Goal: Transaction & Acquisition: Purchase product/service

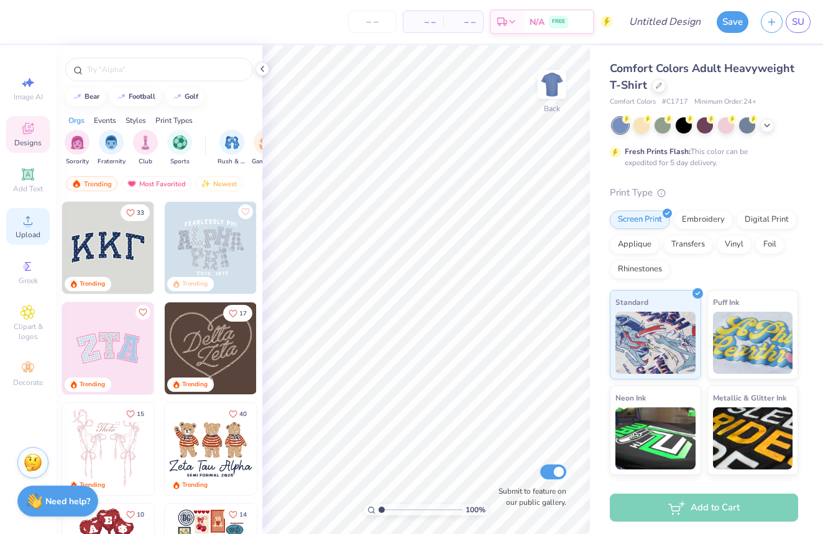
click at [17, 227] on div "Upload" at bounding box center [27, 226] width 43 height 37
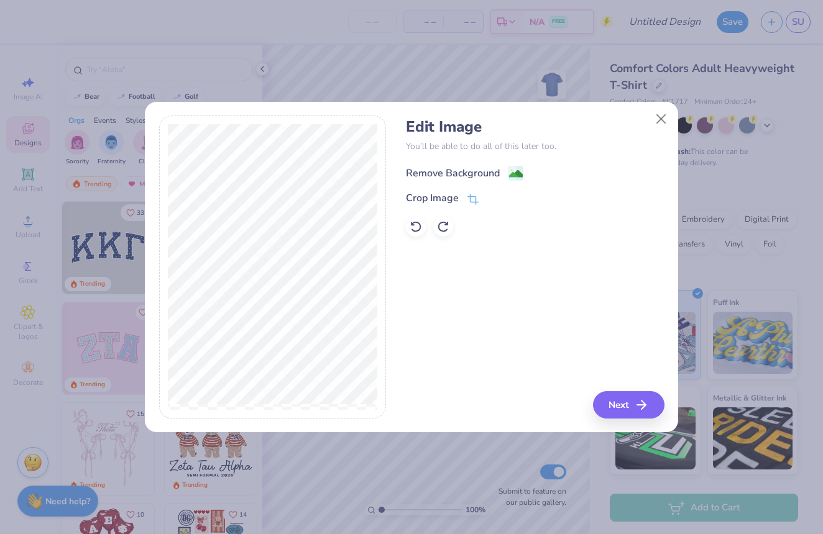
click at [517, 174] on image at bounding box center [516, 174] width 14 height 14
click at [520, 170] on div "Remove Background" at bounding box center [535, 172] width 258 height 16
click at [550, 168] on div "Remove Background" at bounding box center [535, 172] width 258 height 16
click at [630, 395] on button "Next" at bounding box center [630, 404] width 71 height 27
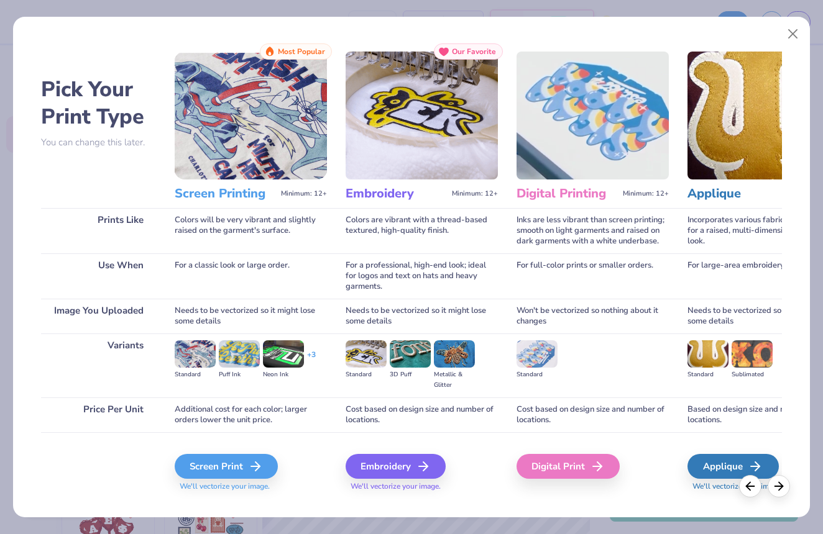
scroll to position [5, 0]
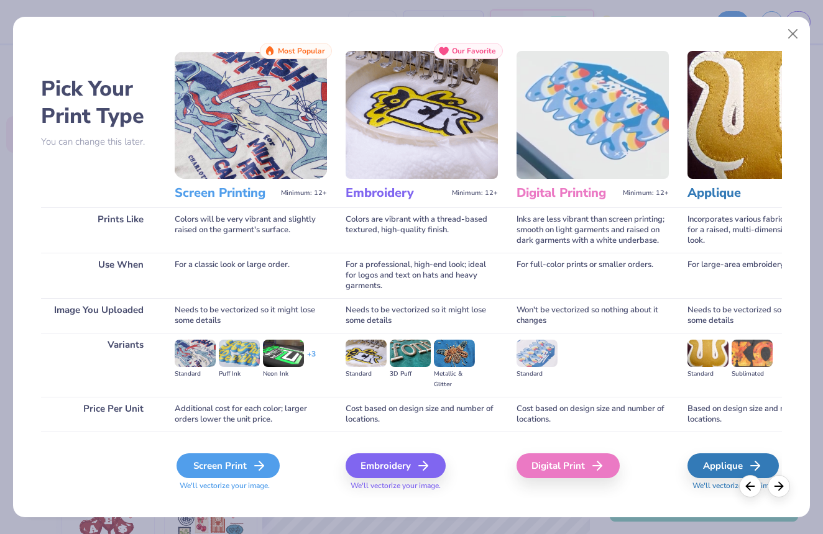
click at [244, 459] on div "Screen Print" at bounding box center [227, 466] width 103 height 25
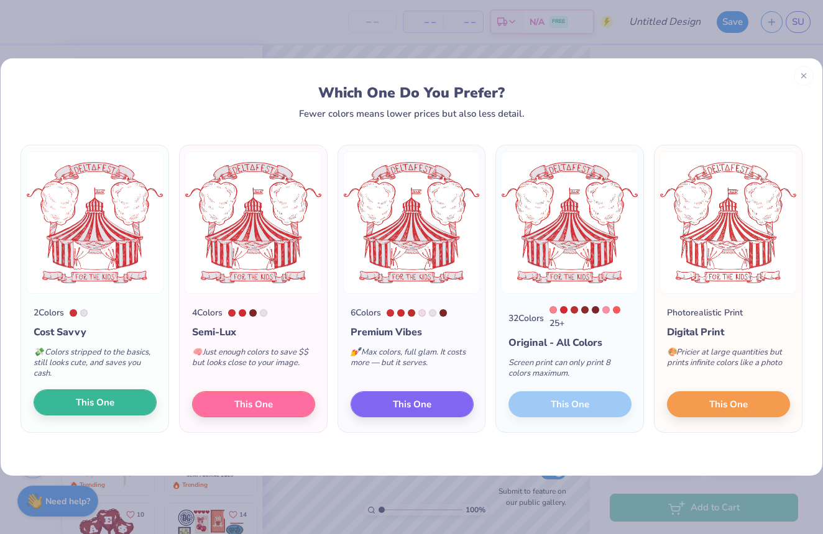
click at [124, 406] on button "This One" at bounding box center [95, 403] width 123 height 26
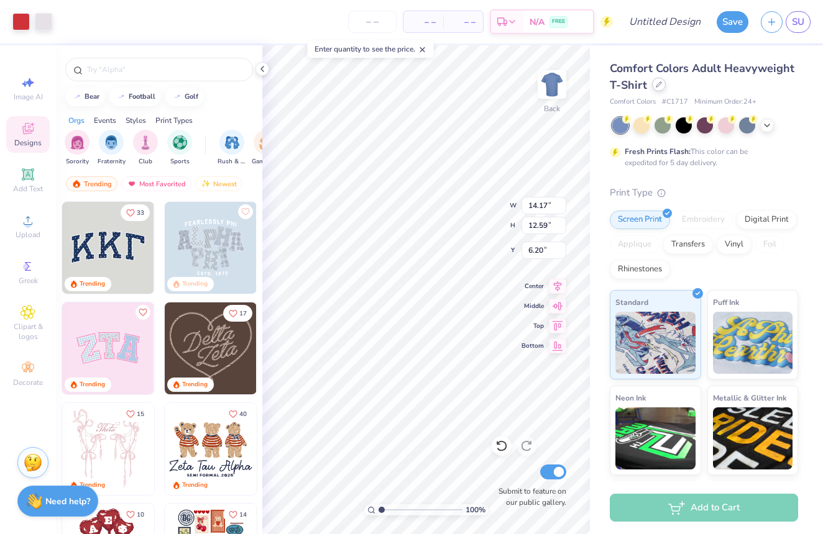
click at [661, 86] on div at bounding box center [659, 85] width 14 height 14
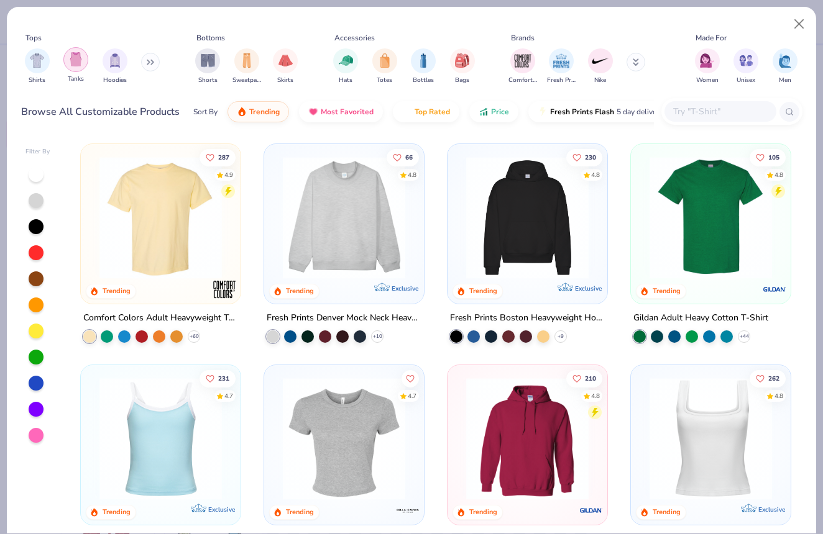
click at [86, 62] on div "filter for Tanks" at bounding box center [75, 59] width 25 height 25
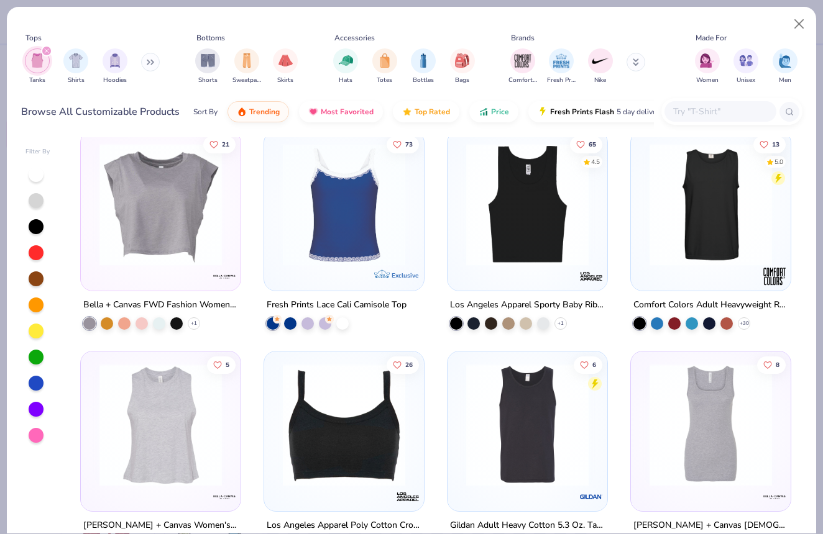
scroll to position [450, 0]
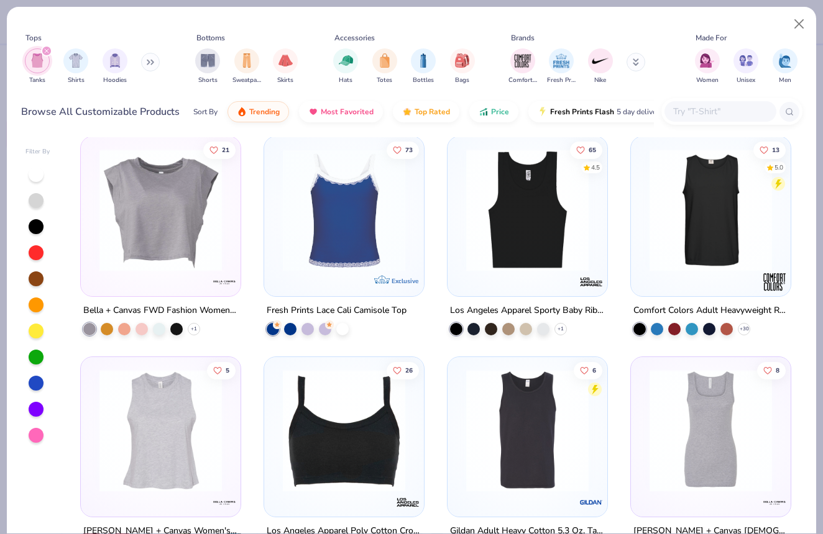
click at [547, 437] on img at bounding box center [527, 431] width 135 height 122
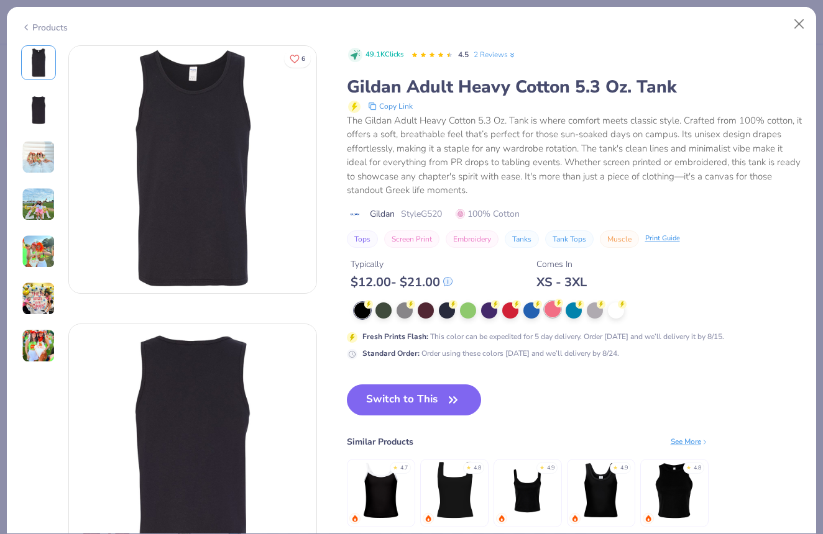
click at [559, 311] on div at bounding box center [552, 309] width 16 height 16
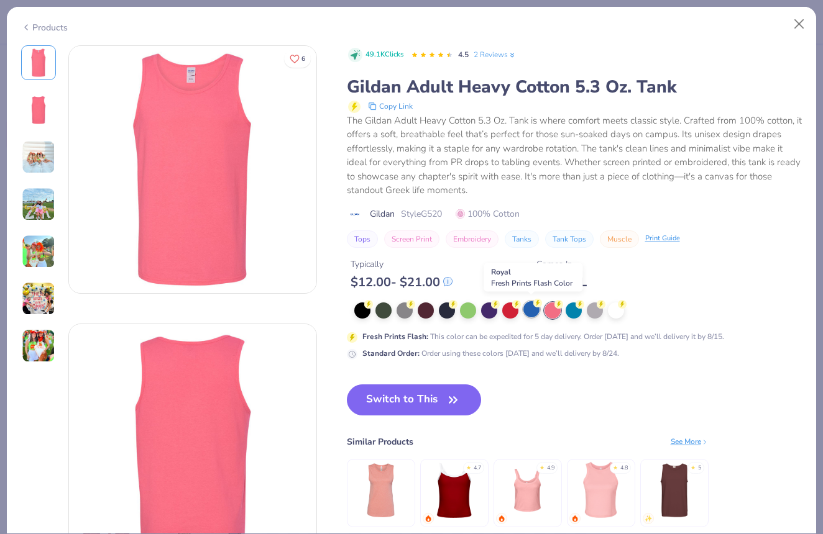
click at [534, 308] on div at bounding box center [531, 309] width 16 height 16
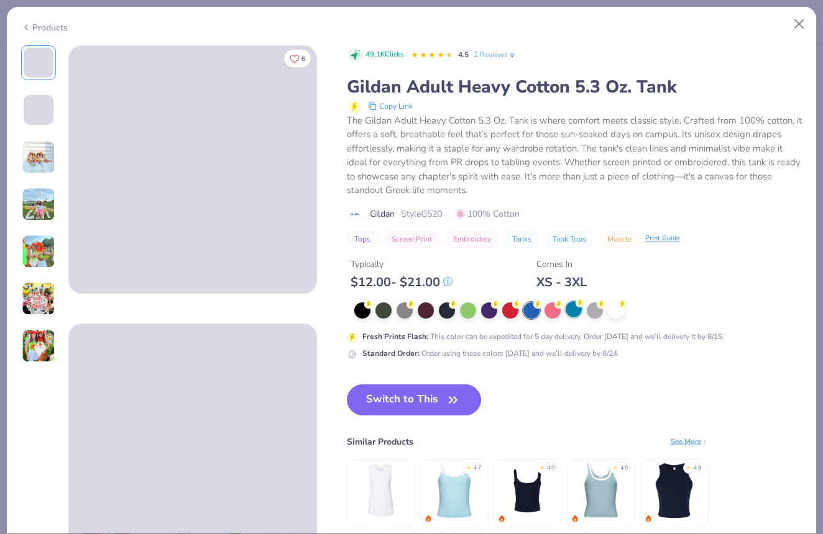
click at [574, 310] on div at bounding box center [573, 309] width 16 height 16
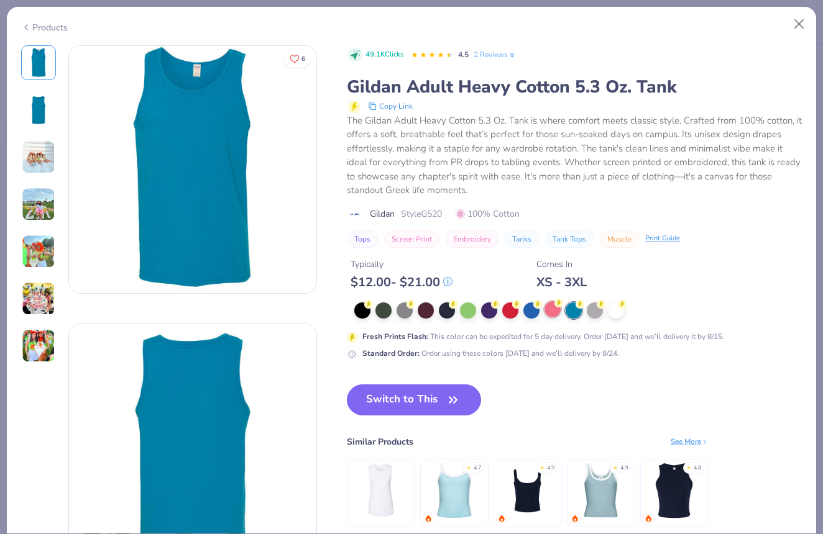
click at [559, 309] on div at bounding box center [552, 309] width 16 height 16
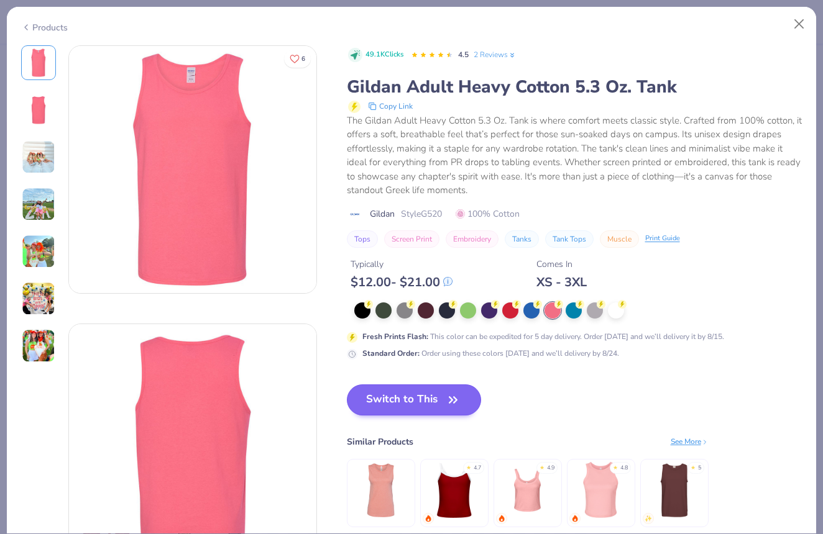
click at [429, 397] on button "Switch to This" at bounding box center [414, 400] width 135 height 31
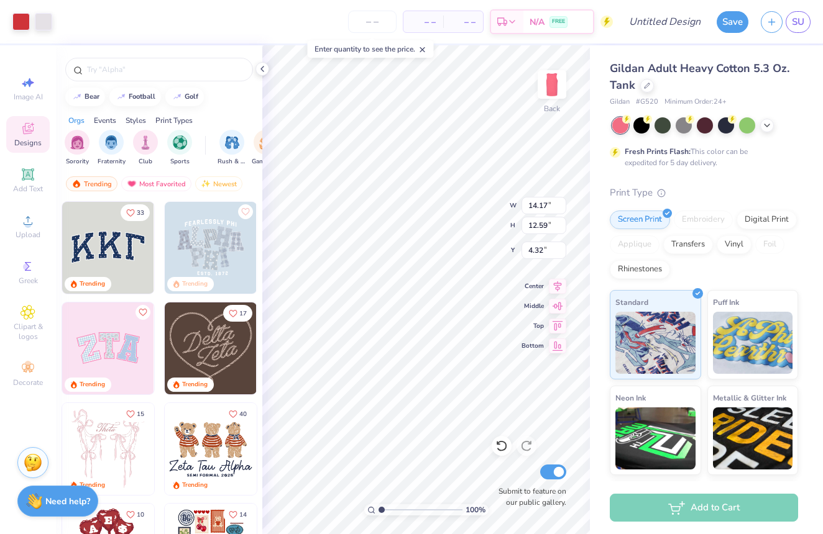
type input "1.82"
click at [646, 85] on icon at bounding box center [647, 84] width 6 height 6
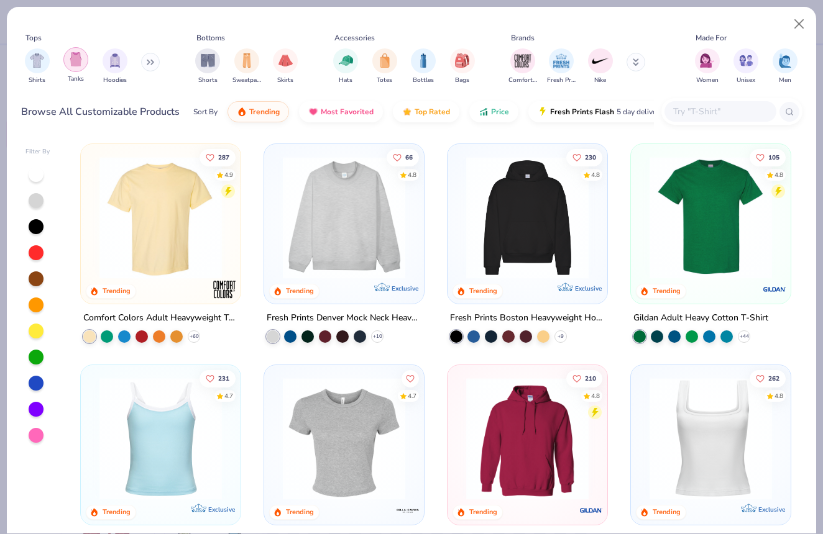
click at [69, 58] on img "filter for Tanks" at bounding box center [76, 59] width 14 height 14
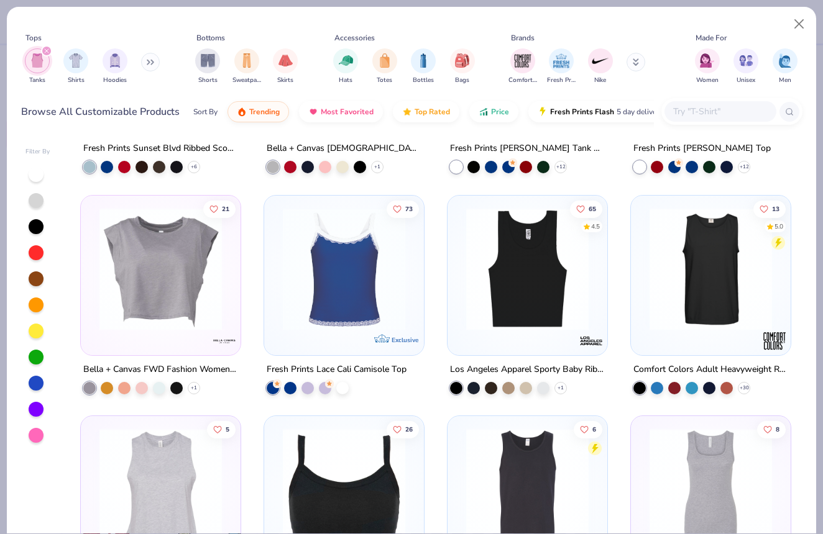
scroll to position [390, 0]
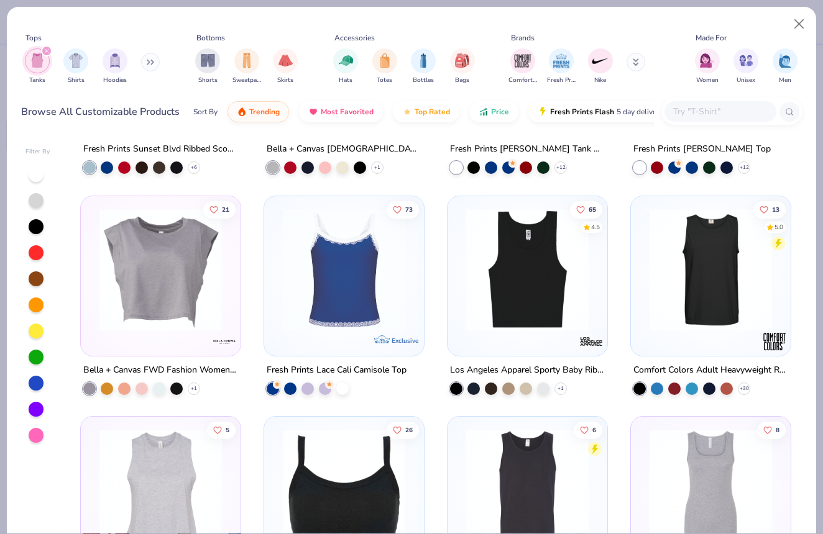
click at [717, 362] on div "Comfort Colors Adult Heavyweight RS Tank" at bounding box center [710, 370] width 155 height 16
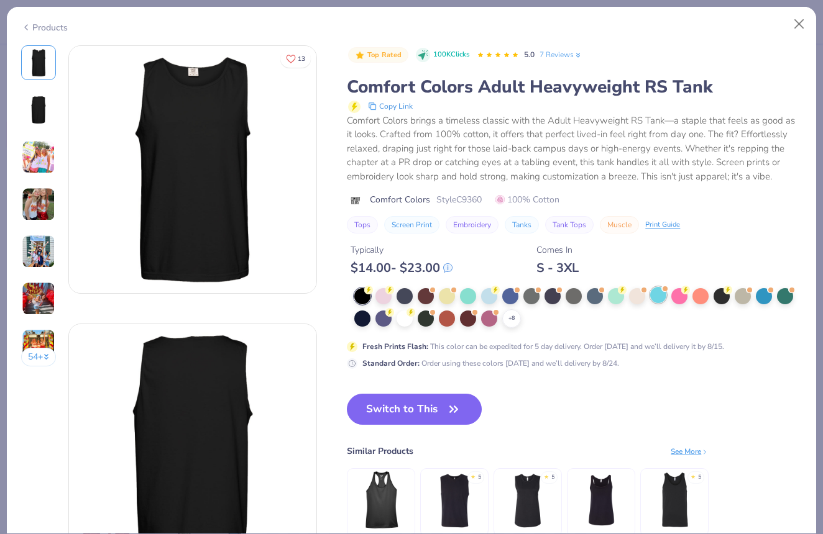
click at [662, 298] on div at bounding box center [658, 295] width 16 height 16
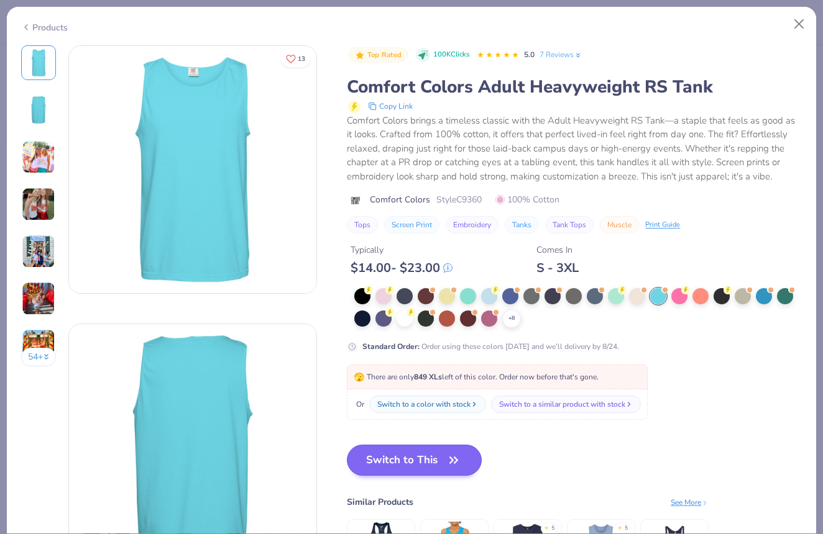
click at [419, 455] on button "Switch to This" at bounding box center [414, 460] width 135 height 31
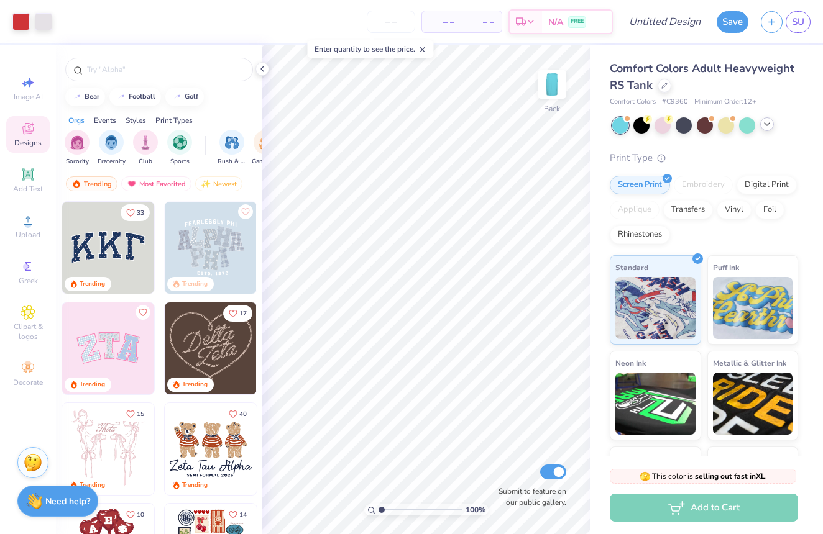
click at [767, 121] on icon at bounding box center [767, 124] width 10 height 10
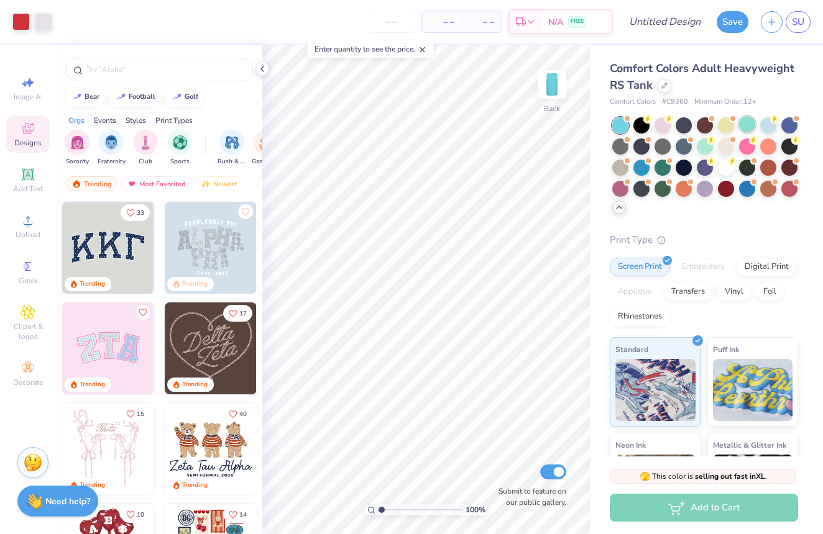
click at [750, 126] on div at bounding box center [747, 124] width 16 height 16
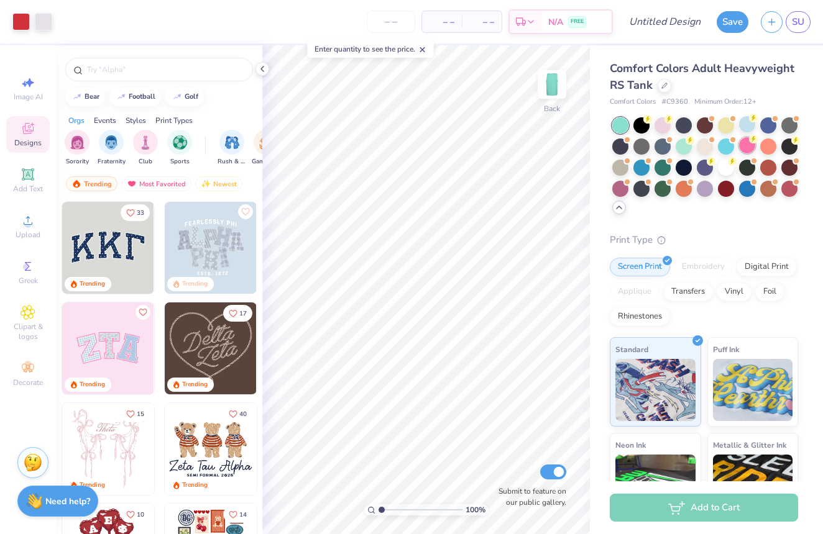
click at [745, 142] on div at bounding box center [747, 145] width 16 height 16
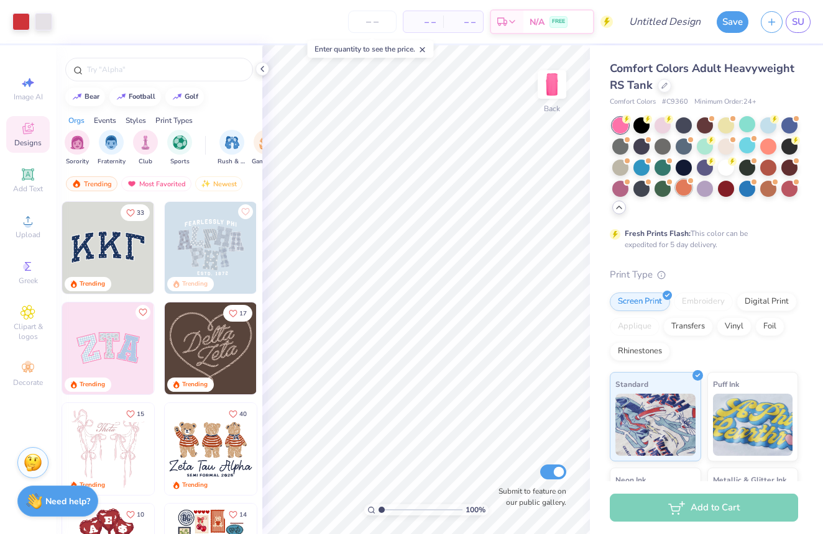
click at [680, 185] on div at bounding box center [683, 188] width 16 height 16
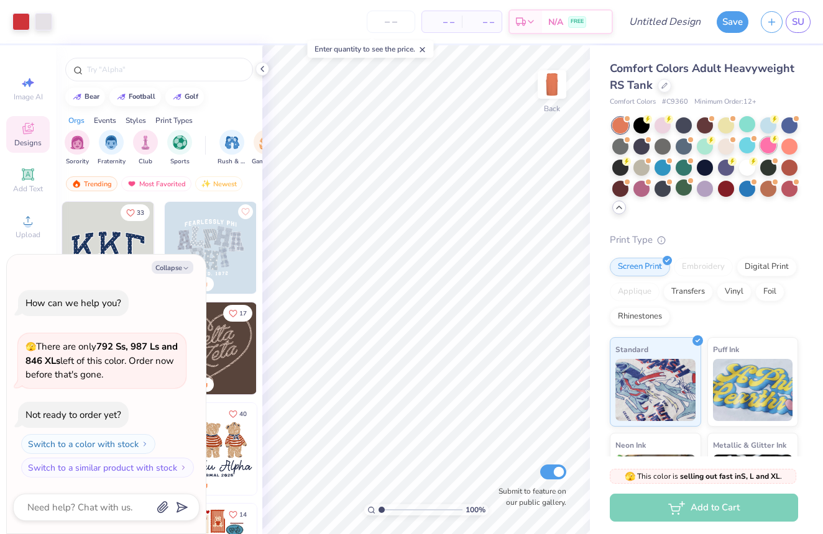
click at [771, 145] on div at bounding box center [768, 145] width 16 height 16
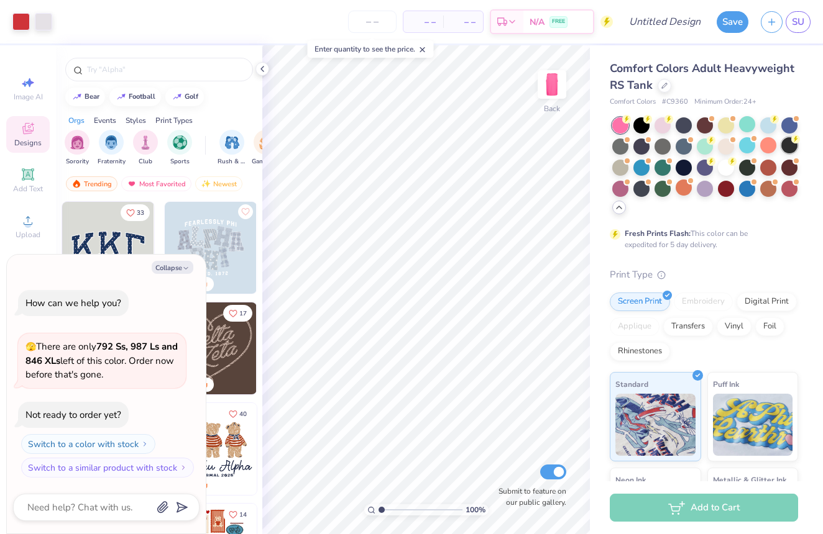
click at [793, 147] on div at bounding box center [789, 145] width 16 height 16
click at [773, 126] on div at bounding box center [768, 124] width 16 height 16
click at [642, 163] on div at bounding box center [641, 166] width 16 height 16
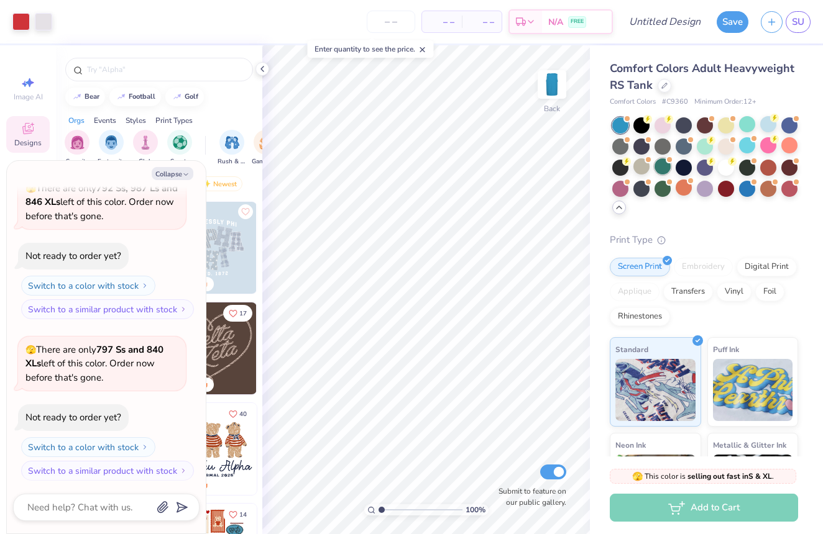
click at [661, 166] on div at bounding box center [662, 166] width 16 height 16
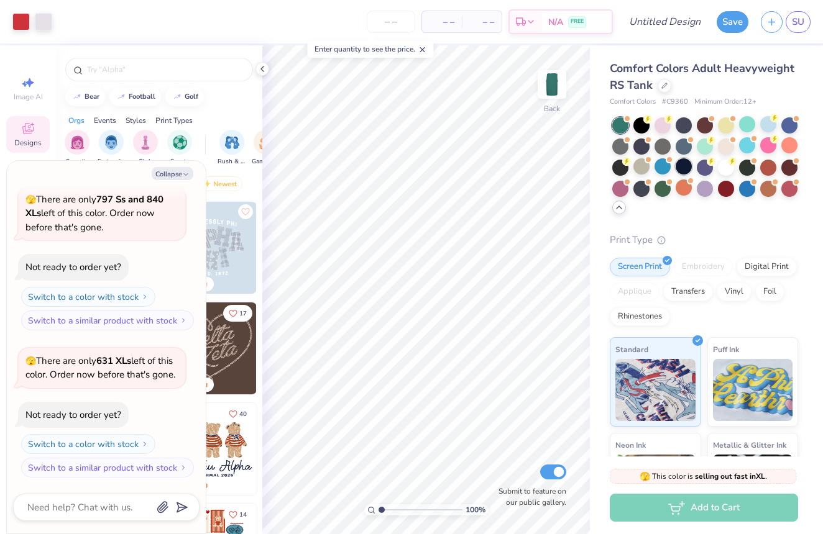
click at [679, 168] on div at bounding box center [683, 166] width 16 height 16
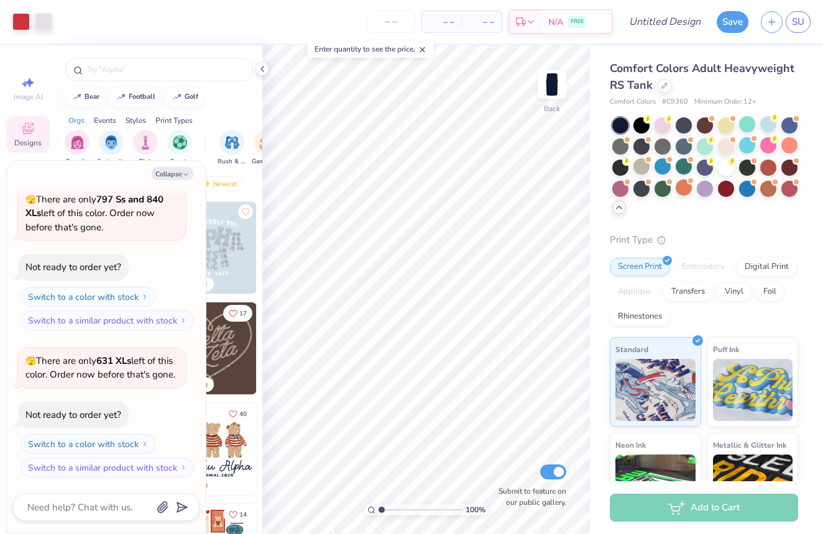
click at [695, 167] on div at bounding box center [705, 166] width 186 height 98
click at [701, 168] on div at bounding box center [705, 166] width 16 height 16
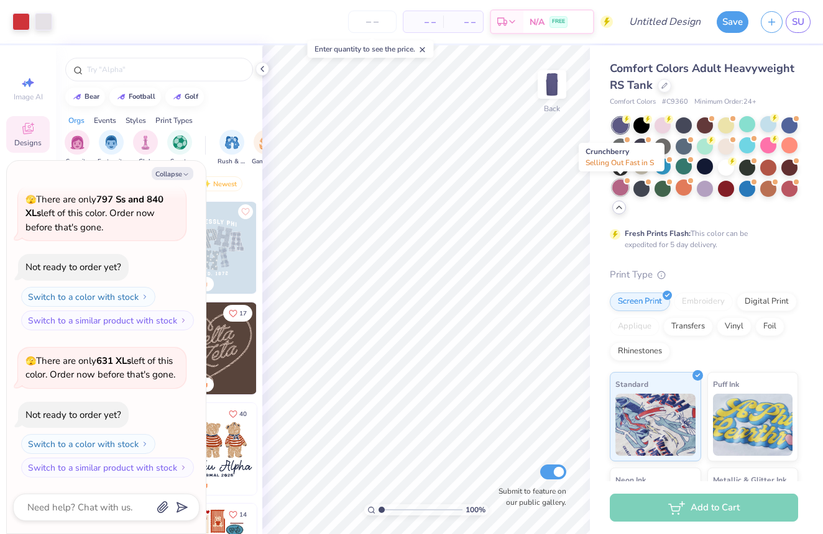
click at [621, 190] on div at bounding box center [620, 188] width 16 height 16
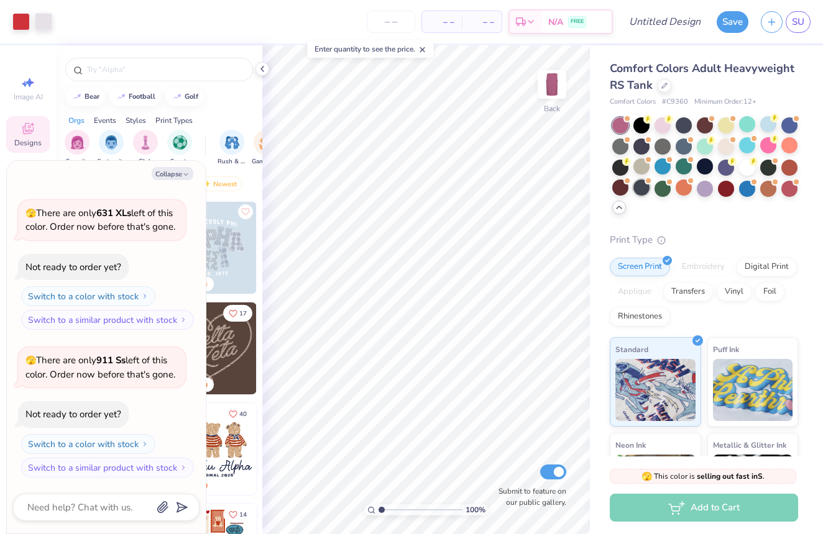
click at [639, 190] on div at bounding box center [641, 188] width 16 height 16
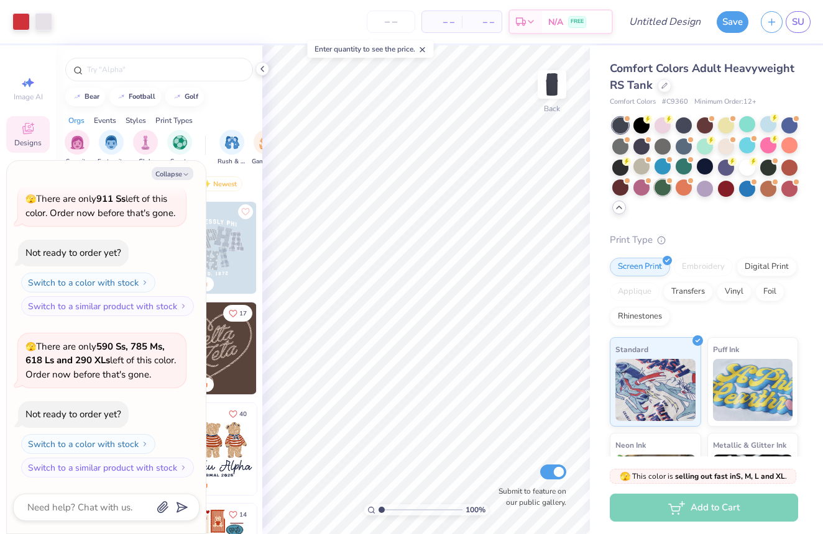
click at [667, 190] on div at bounding box center [662, 188] width 16 height 16
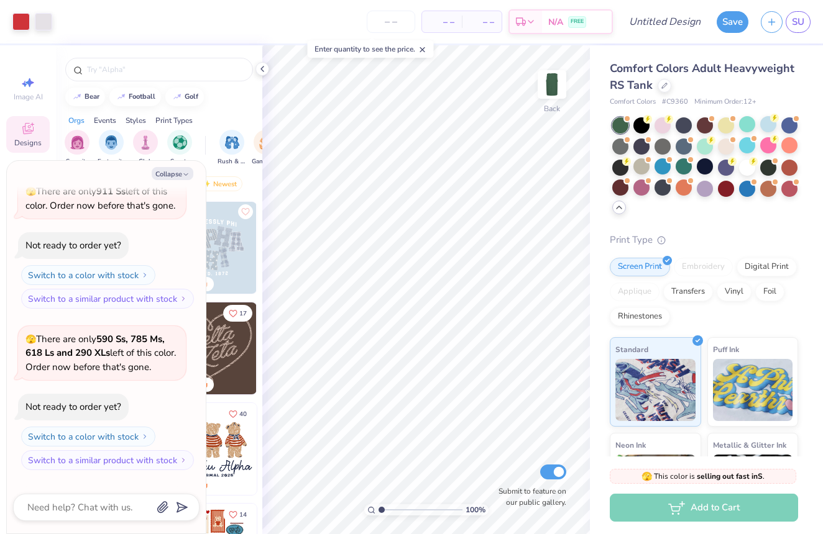
scroll to position [679, 0]
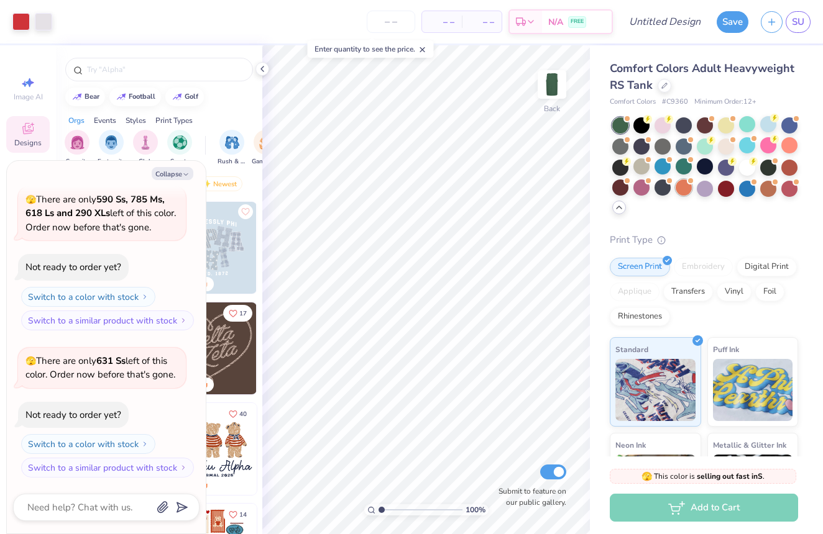
click at [682, 192] on div at bounding box center [683, 188] width 16 height 16
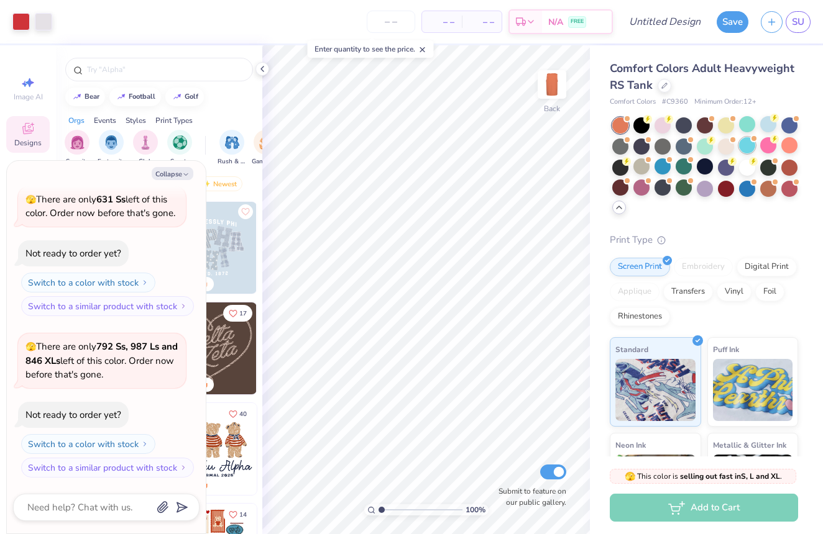
click at [749, 152] on div at bounding box center [747, 145] width 16 height 16
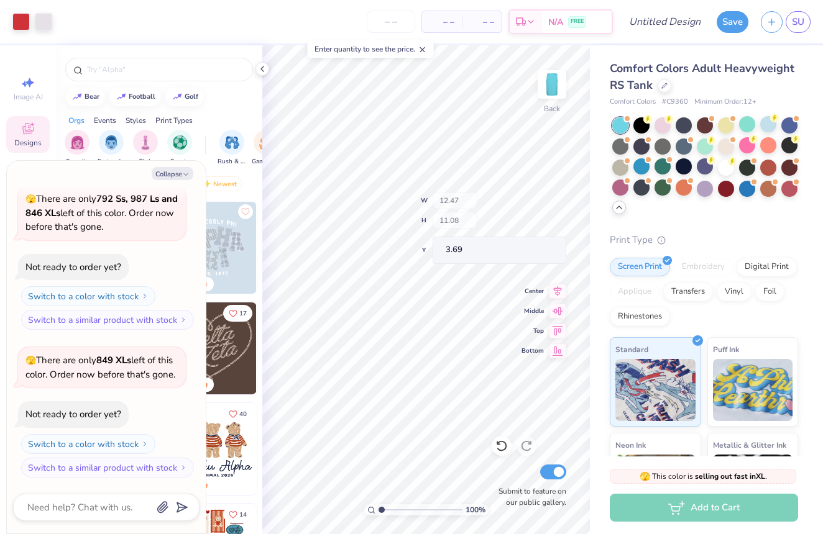
type textarea "x"
type input "2.04"
click at [757, 267] on div "Digital Print" at bounding box center [766, 265] width 60 height 19
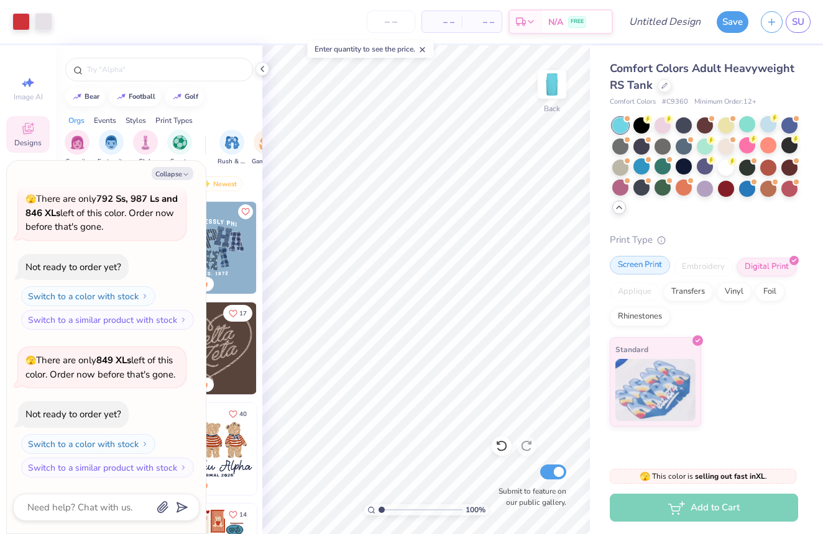
click at [641, 267] on div "Screen Print" at bounding box center [640, 265] width 60 height 19
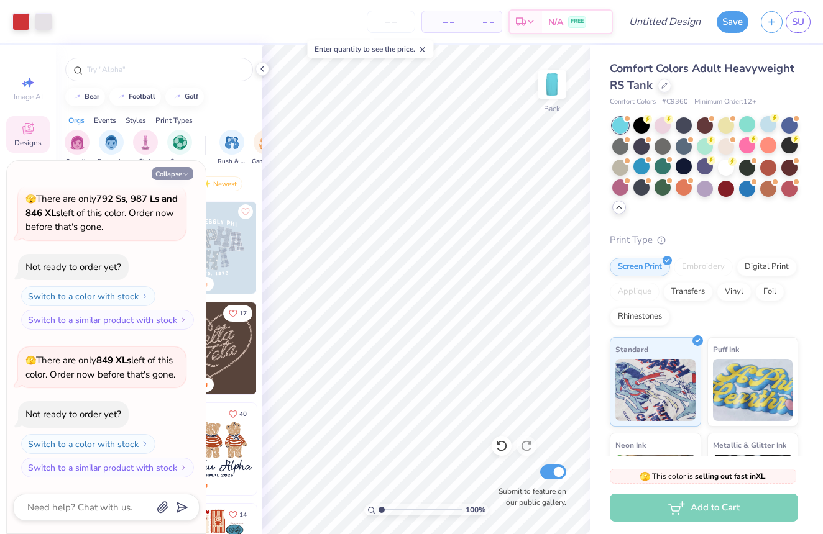
click at [175, 170] on button "Collapse" at bounding box center [173, 173] width 42 height 13
type textarea "x"
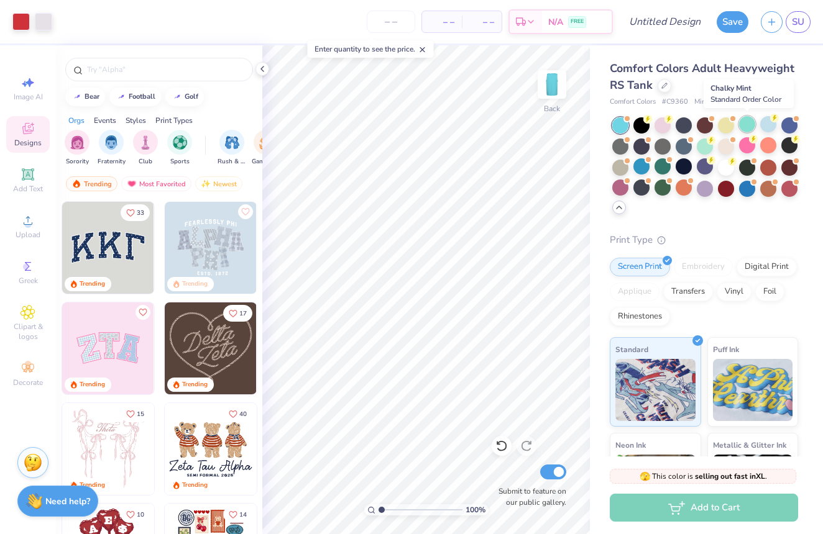
click at [749, 127] on div at bounding box center [747, 124] width 16 height 16
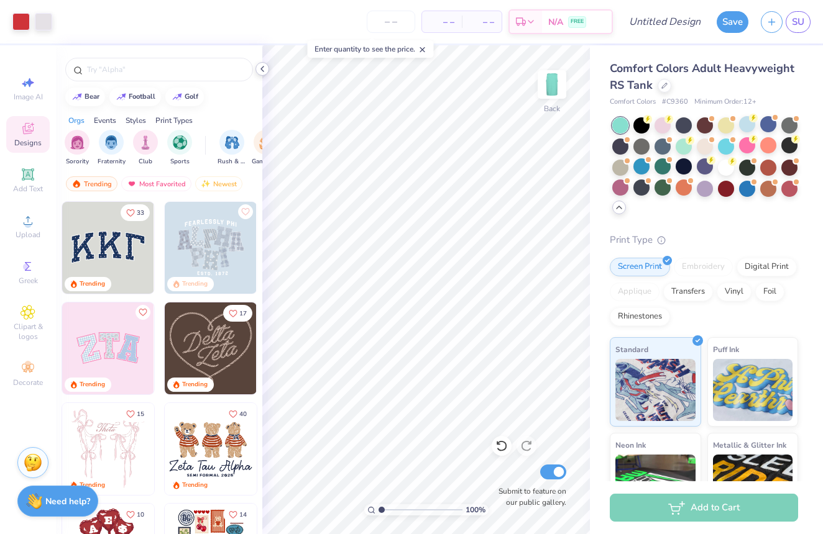
click at [263, 71] on icon at bounding box center [262, 69] width 10 height 10
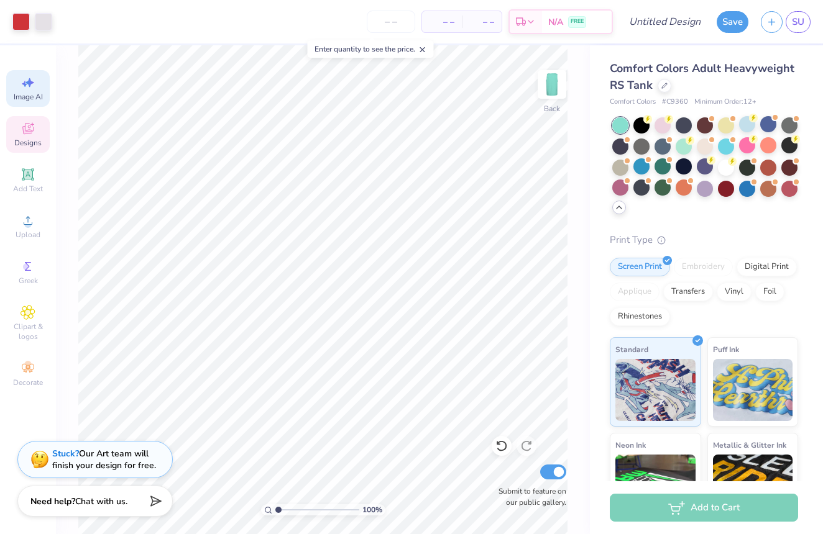
click at [40, 89] on div "Image AI" at bounding box center [27, 88] width 43 height 37
select select "4"
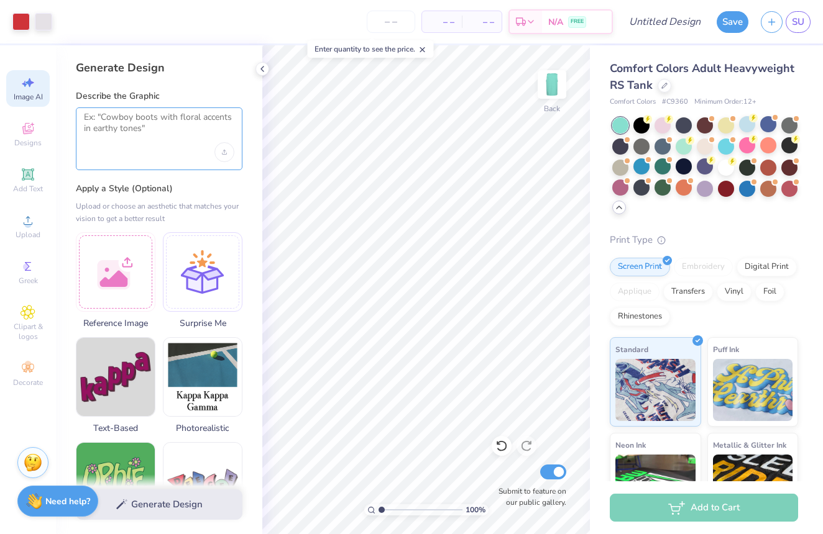
click at [163, 135] on textarea at bounding box center [159, 127] width 150 height 31
click at [139, 243] on div at bounding box center [116, 271] width 80 height 80
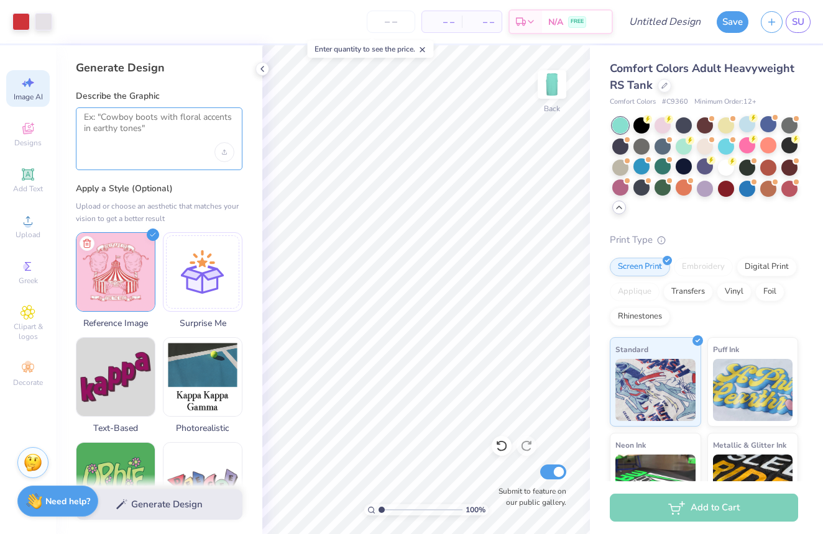
click at [149, 139] on textarea at bounding box center [159, 127] width 150 height 31
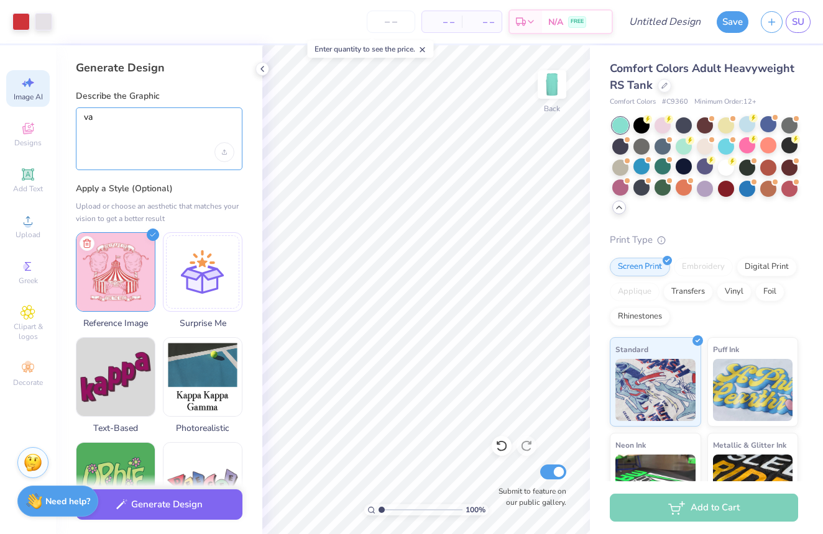
type textarea "v"
type textarea "can you keep the vibe of the design but add more details"
click at [226, 153] on icon "Upload image" at bounding box center [224, 152] width 5 height 5
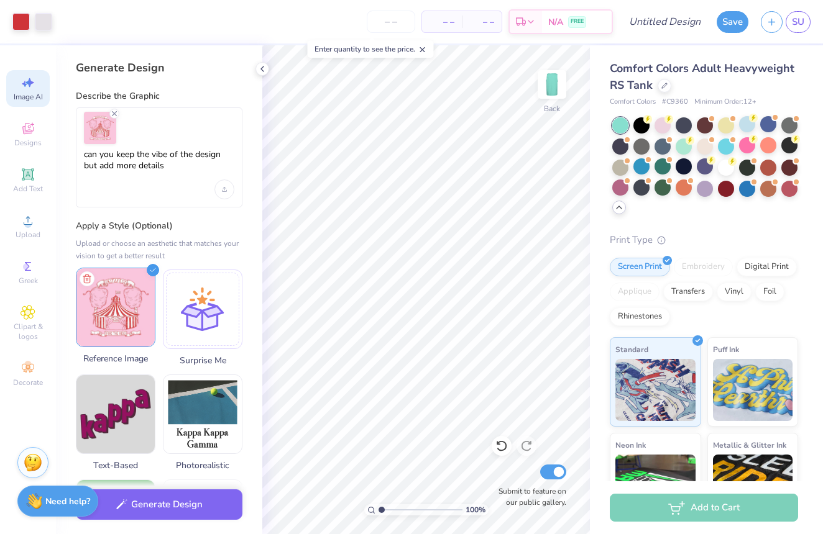
click at [117, 290] on img at bounding box center [115, 307] width 78 height 78
click at [193, 194] on div "can you keep the vibe of the design but add more details" at bounding box center [159, 157] width 167 height 100
click at [195, 174] on textarea "can you keep the vibe of the design but add more details" at bounding box center [159, 164] width 150 height 31
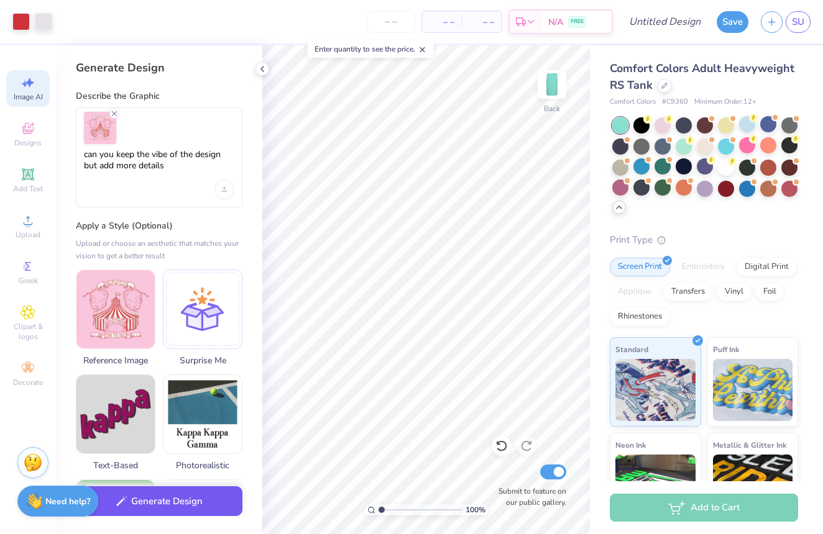
click at [155, 495] on button "Generate Design" at bounding box center [159, 502] width 167 height 30
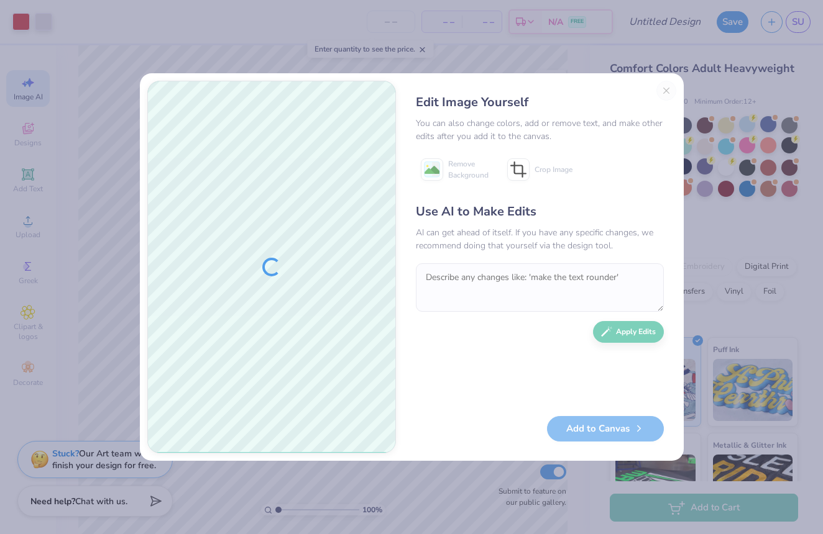
click at [667, 95] on div "Edit Image Yourself You can also change colors, add or remove text, and make ot…" at bounding box center [539, 267] width 273 height 373
click at [666, 93] on div "Edit Image Yourself You can also change colors, add or remove text, and make ot…" at bounding box center [539, 267] width 273 height 373
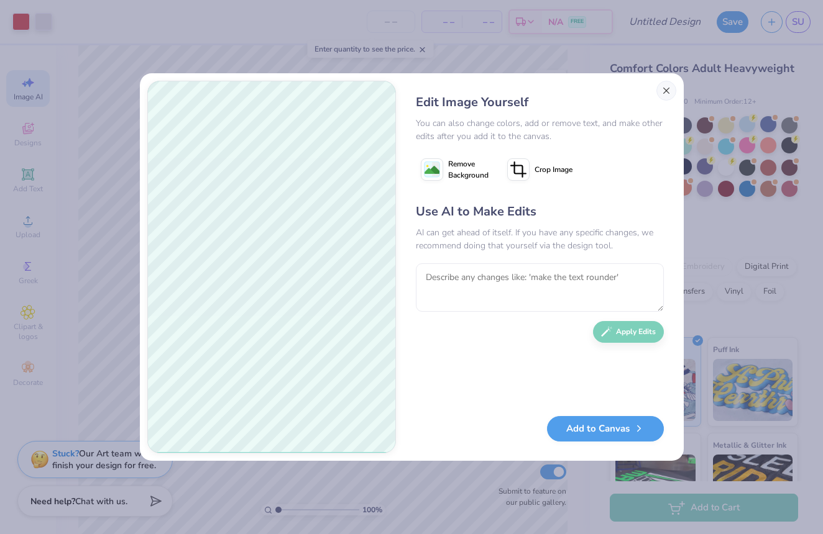
click at [670, 90] on button "Close" at bounding box center [666, 91] width 20 height 20
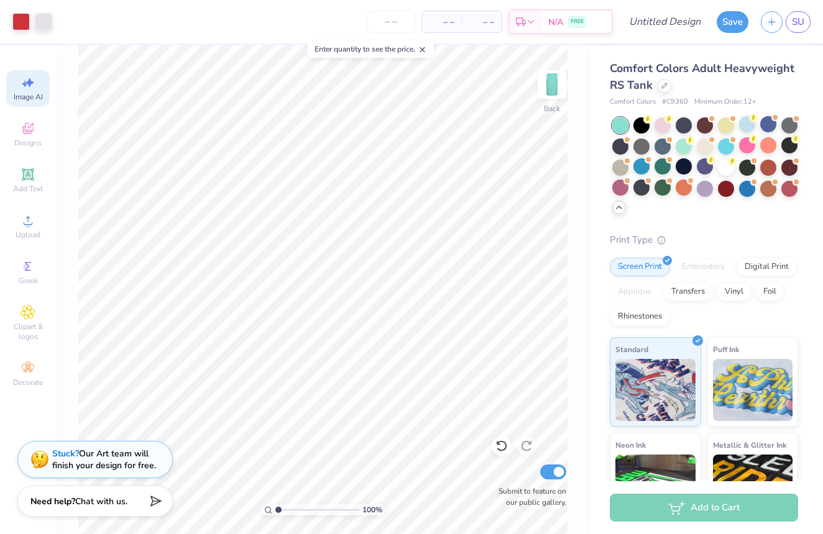
click at [473, 7] on div "– – Per Item – – Total Est. Delivery N/A FREE" at bounding box center [335, 21] width 554 height 43
click at [22, 89] on icon at bounding box center [28, 82] width 15 height 15
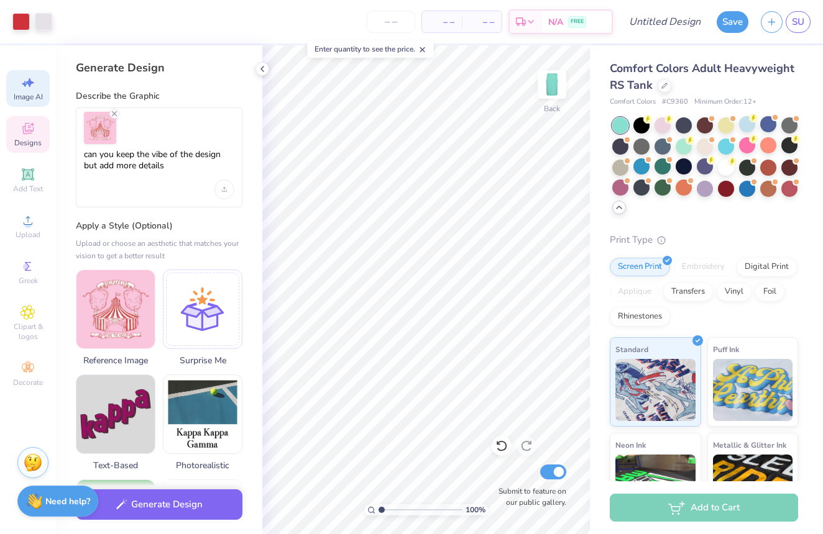
click at [31, 132] on icon at bounding box center [28, 130] width 10 height 8
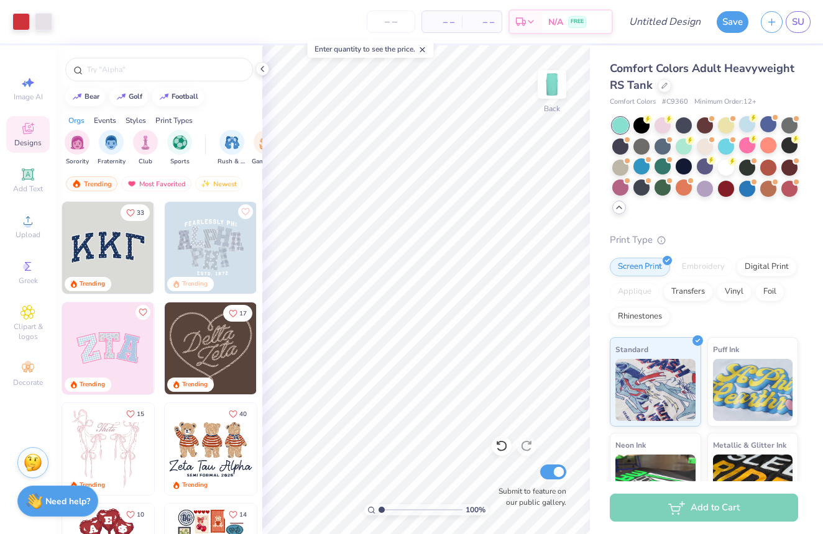
click at [31, 132] on icon at bounding box center [28, 130] width 10 height 8
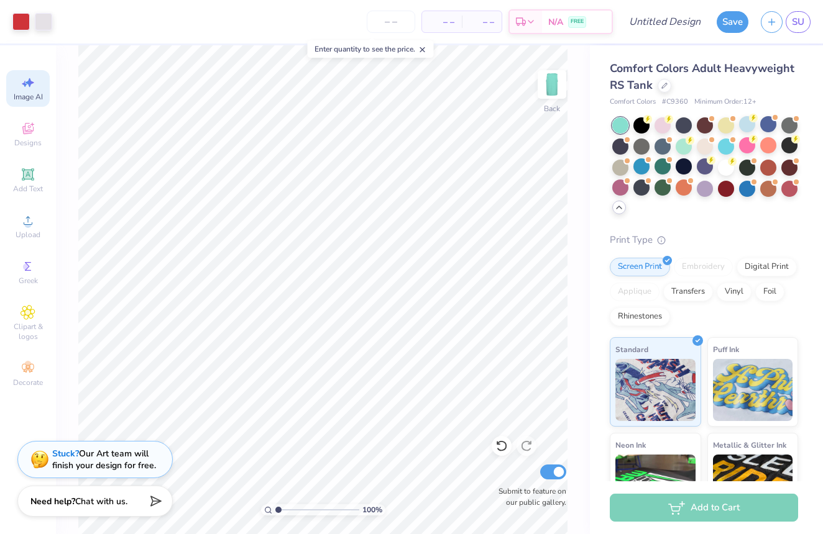
click at [40, 81] on div "Image AI" at bounding box center [27, 88] width 43 height 37
select select "4"
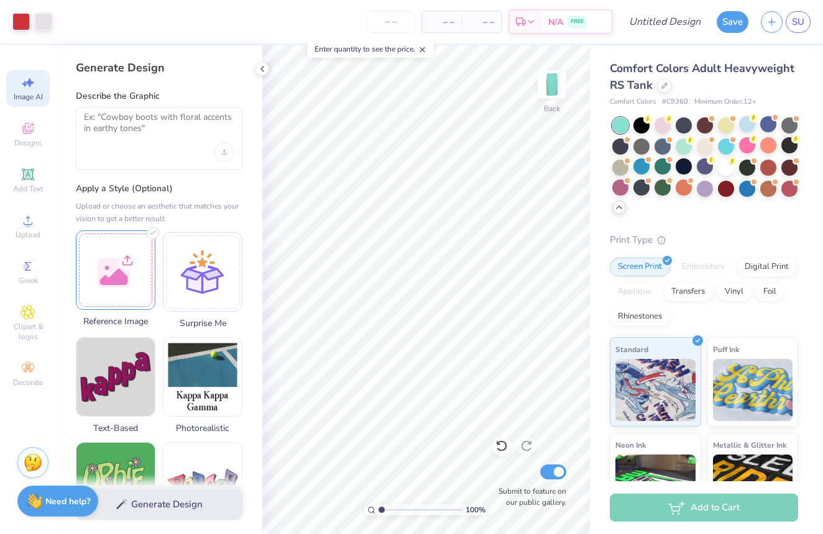
click at [140, 273] on div at bounding box center [116, 271] width 80 height 80
click at [165, 507] on div "Generate Design" at bounding box center [159, 505] width 206 height 60
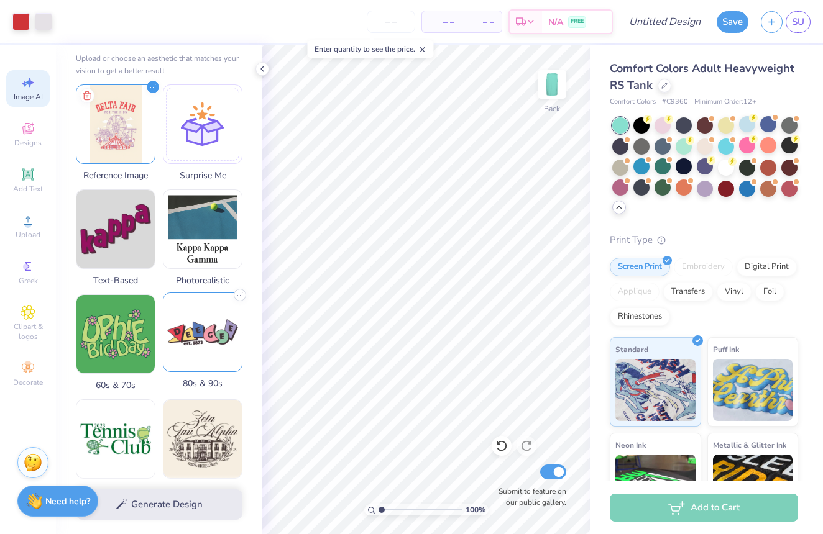
scroll to position [152, 0]
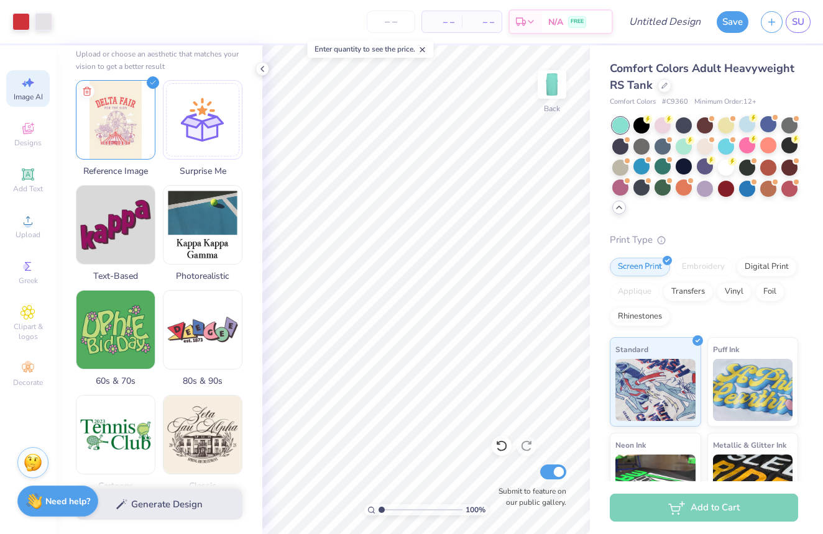
click at [152, 504] on div "Generate Design" at bounding box center [159, 505] width 206 height 60
click at [130, 108] on img at bounding box center [115, 118] width 78 height 78
click at [159, 509] on div "Generate Design" at bounding box center [159, 505] width 206 height 60
click at [211, 234] on img at bounding box center [202, 223] width 78 height 78
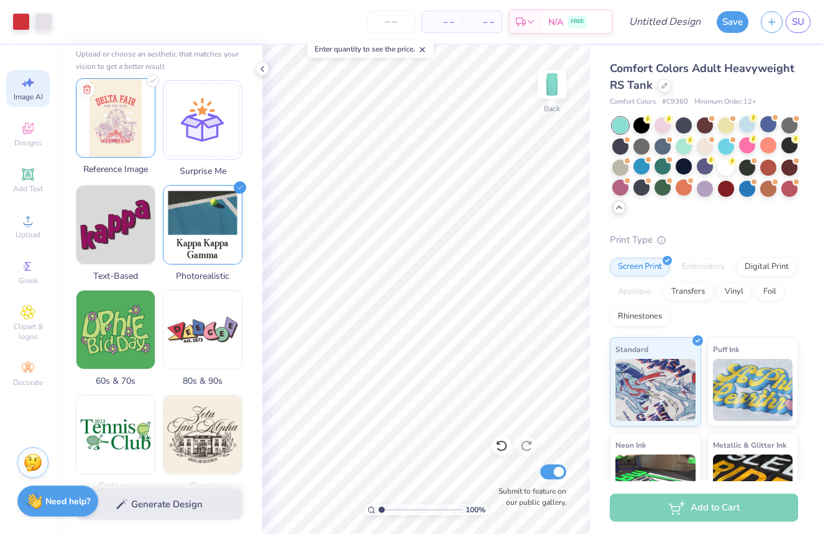
click at [155, 139] on div at bounding box center [116, 118] width 80 height 80
select select "4"
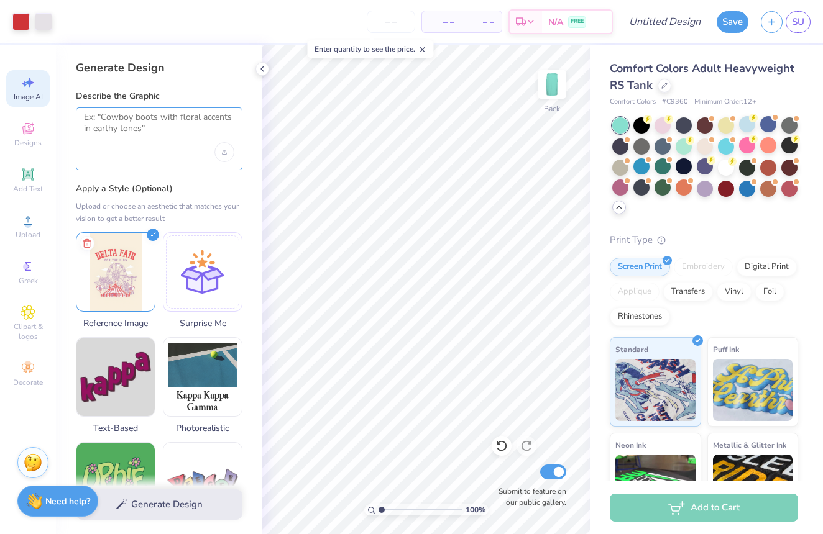
scroll to position [0, 0]
click at [162, 116] on textarea at bounding box center [159, 127] width 150 height 31
click at [261, 73] on icon at bounding box center [262, 69] width 10 height 10
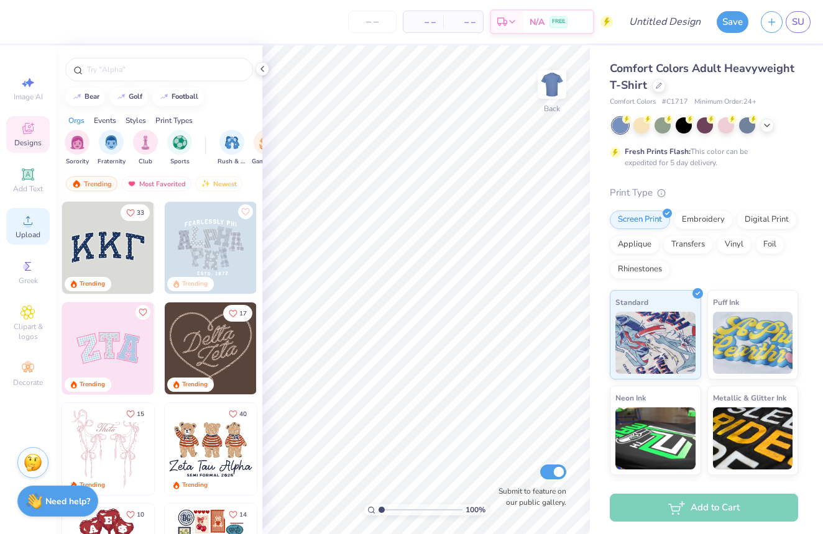
click at [20, 218] on div "Upload" at bounding box center [27, 226] width 43 height 37
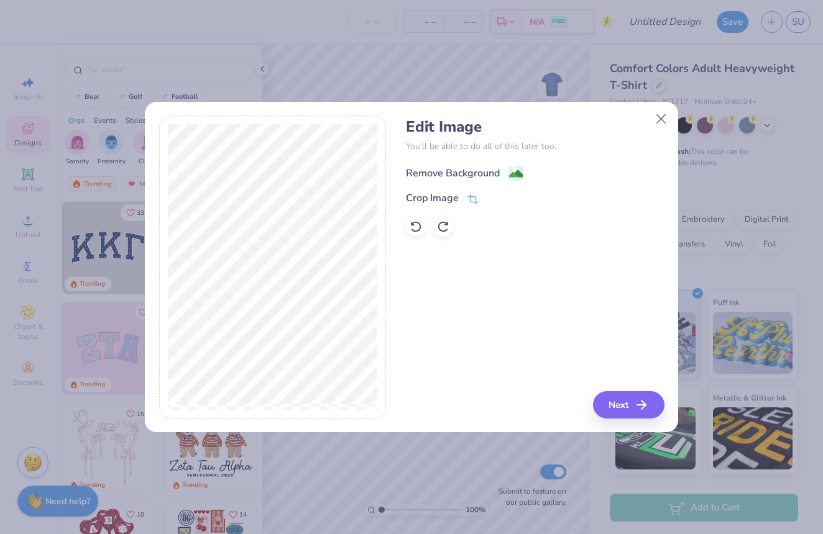
click at [518, 171] on image at bounding box center [516, 174] width 14 height 14
click at [621, 402] on button "Next" at bounding box center [630, 404] width 71 height 27
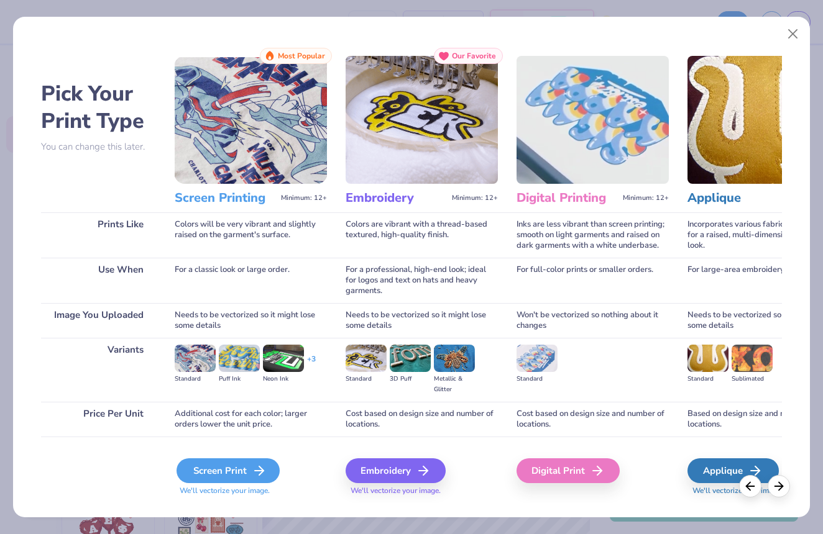
click at [235, 467] on div "Screen Print" at bounding box center [227, 471] width 103 height 25
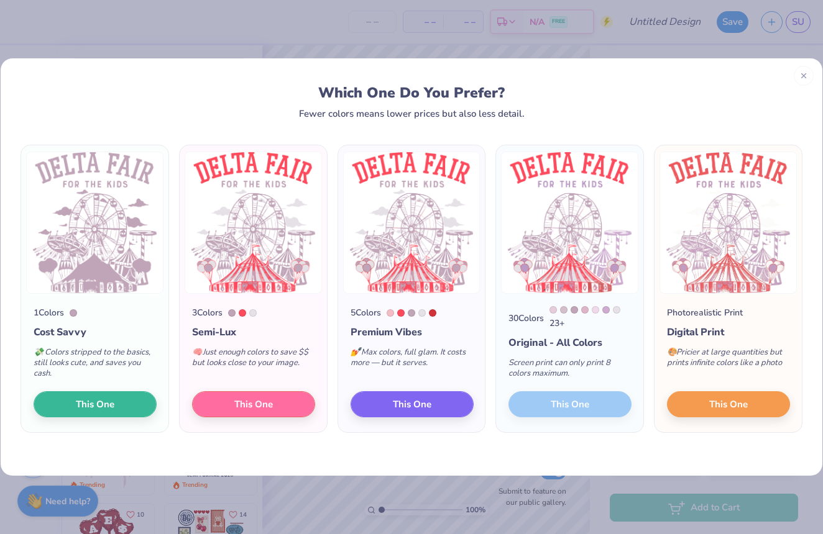
click at [75, 313] on div at bounding box center [73, 312] width 7 height 7
click at [807, 76] on icon at bounding box center [803, 74] width 9 height 9
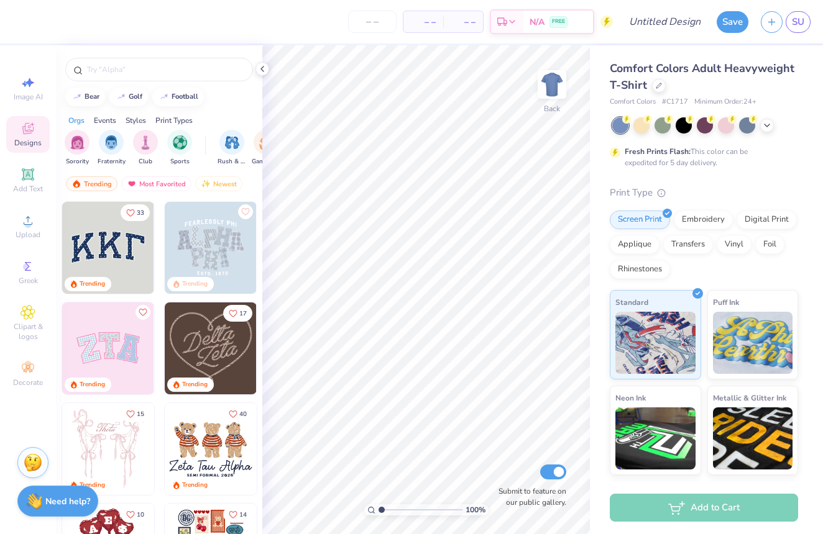
click at [429, 4] on div "– – Per Item – – Total Est. Delivery N/A FREE" at bounding box center [316, 21] width 594 height 43
click at [32, 220] on icon at bounding box center [28, 220] width 15 height 15
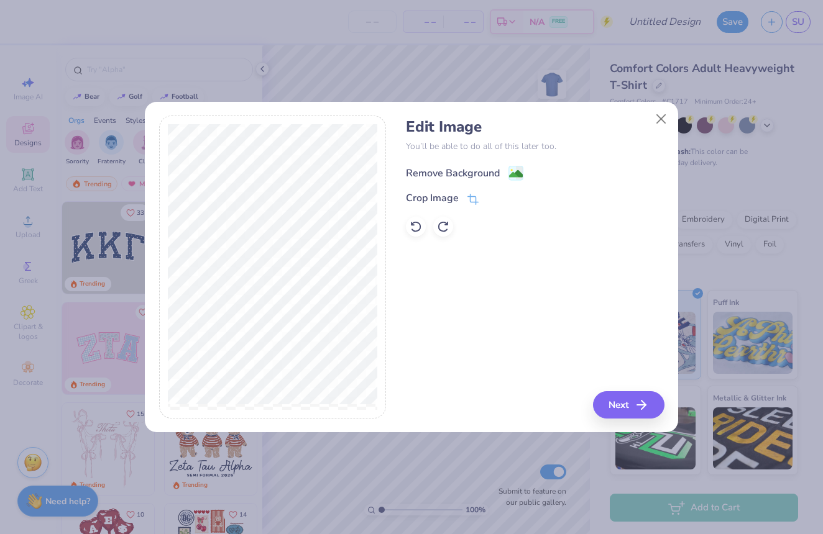
click at [444, 172] on div "Remove Background" at bounding box center [453, 173] width 94 height 15
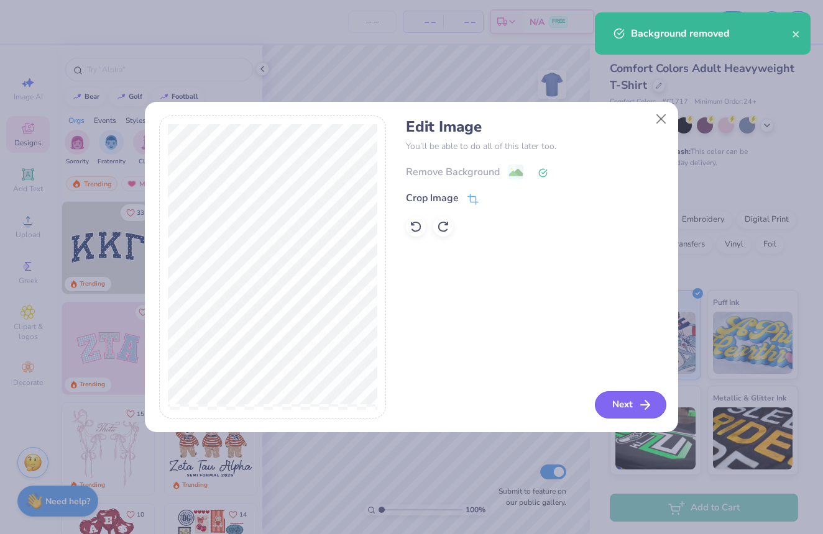
click at [630, 408] on button "Next" at bounding box center [630, 404] width 71 height 27
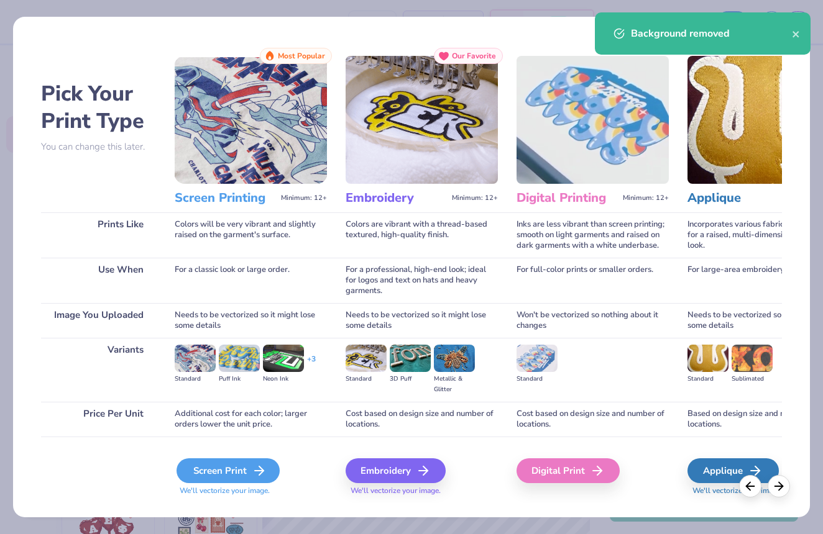
click at [232, 463] on div "Screen Print" at bounding box center [227, 471] width 103 height 25
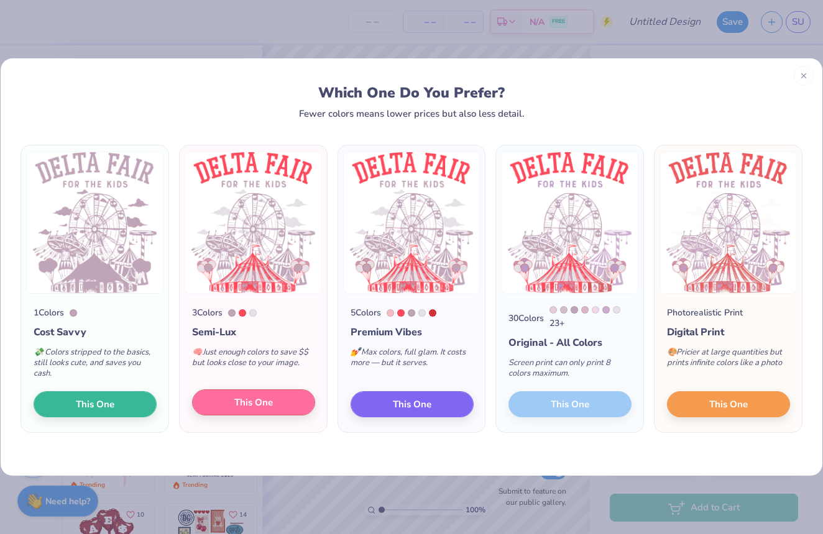
click at [259, 403] on span "This One" at bounding box center [253, 403] width 39 height 14
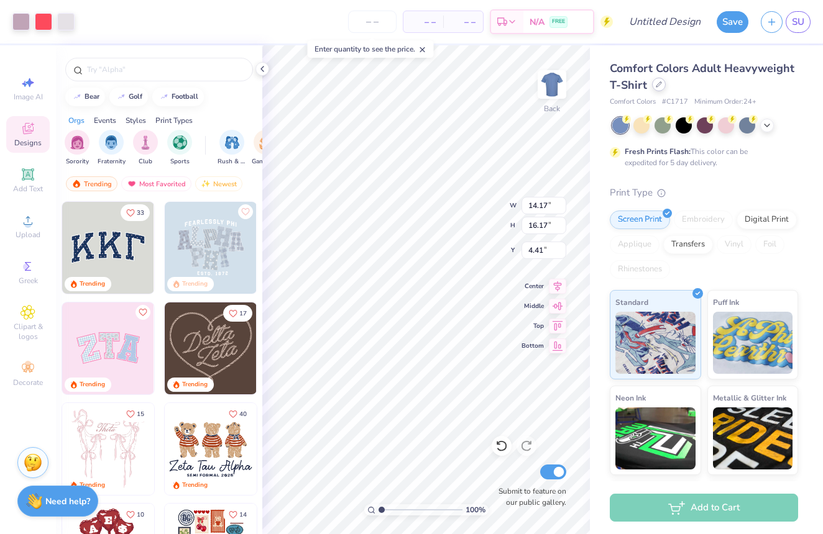
click at [659, 84] on icon at bounding box center [659, 84] width 6 height 6
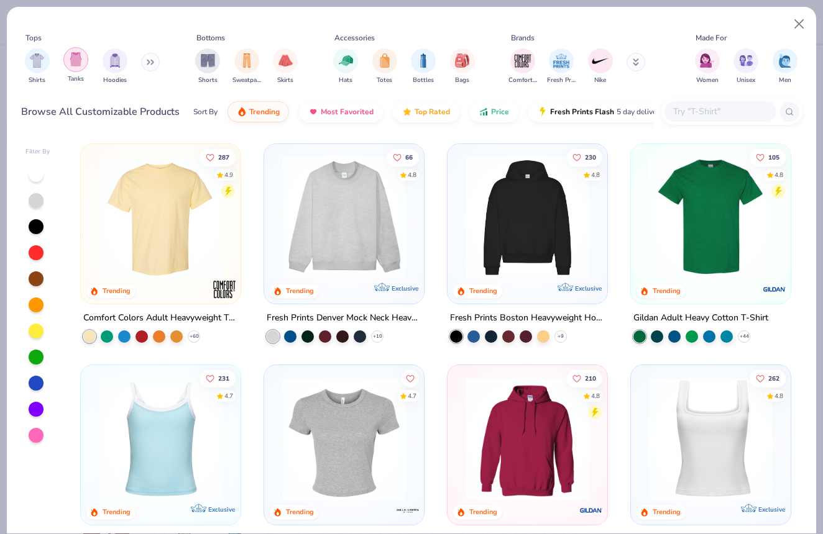
click at [84, 68] on div "filter for Tanks" at bounding box center [75, 59] width 25 height 25
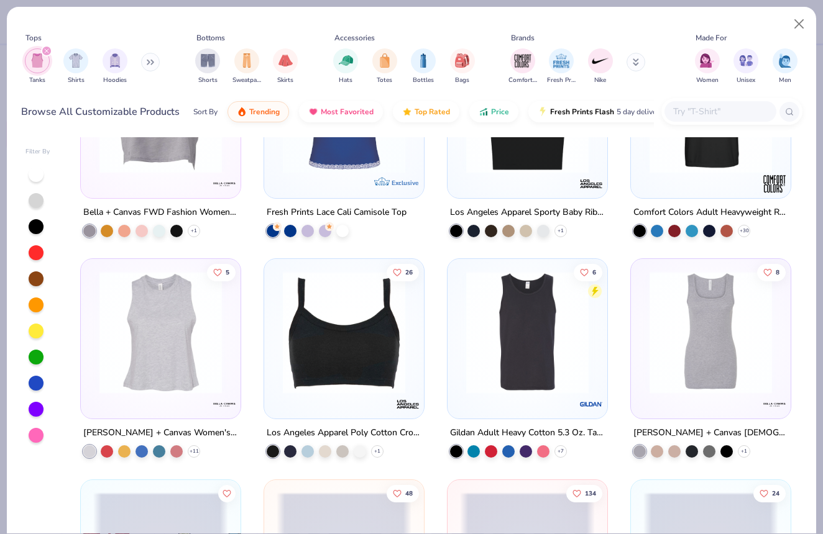
scroll to position [557, 0]
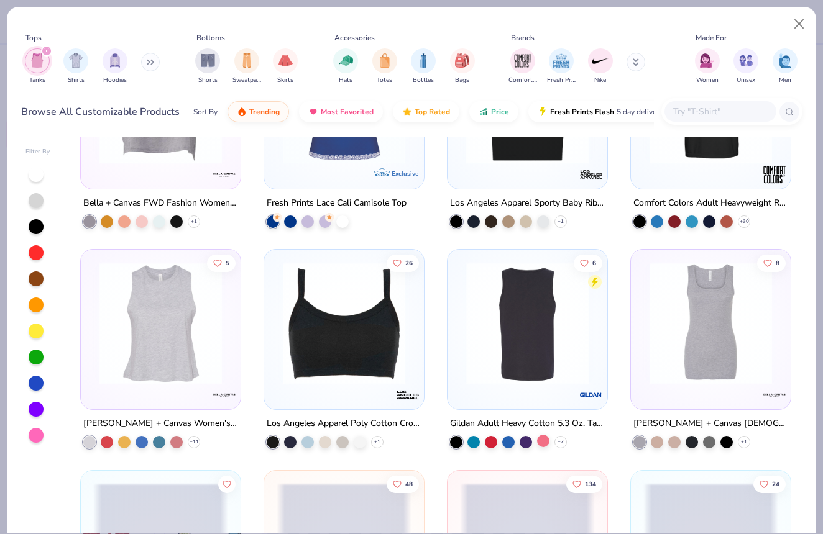
click at [544, 438] on div at bounding box center [543, 441] width 12 height 12
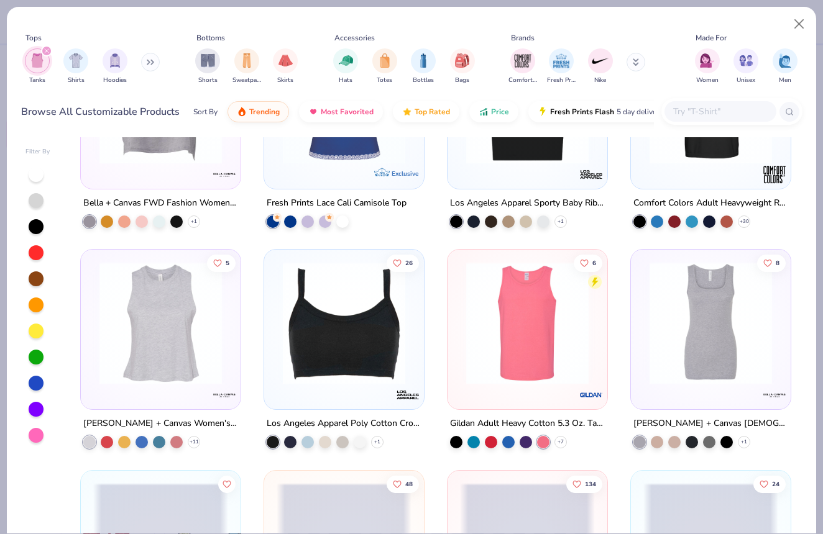
click at [534, 365] on img at bounding box center [527, 323] width 135 height 122
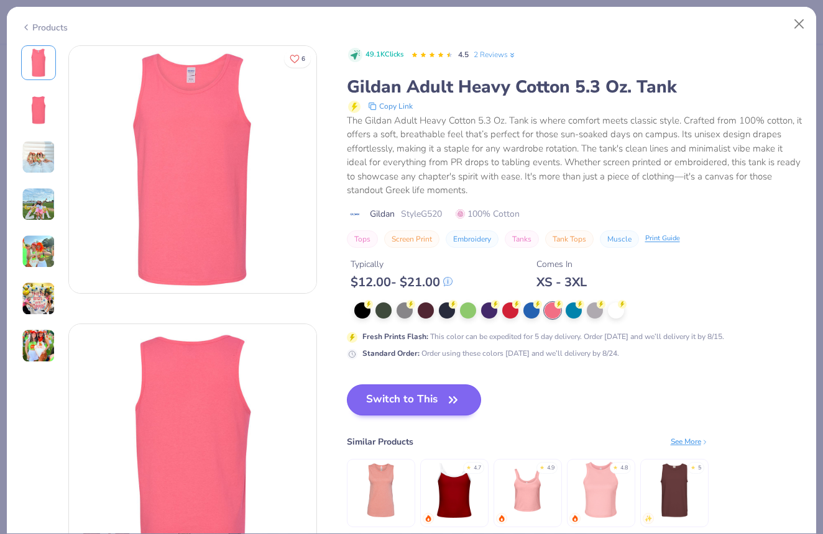
click at [429, 396] on button "Switch to This" at bounding box center [414, 400] width 135 height 31
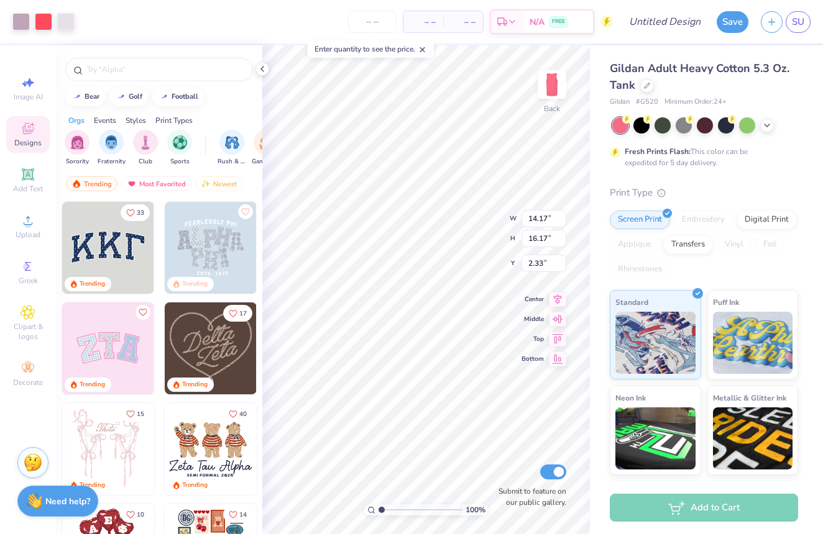
type input "9.74"
type input "11.11"
type input "1.87"
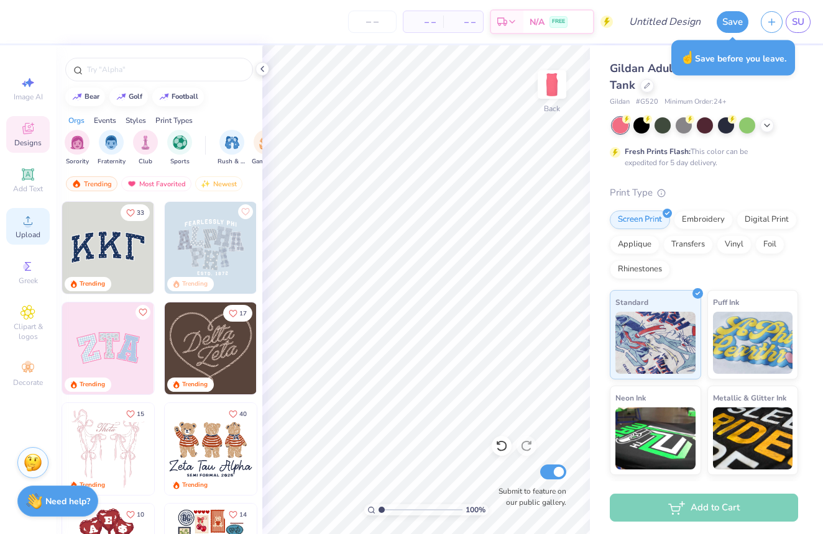
click at [30, 232] on span "Upload" at bounding box center [28, 235] width 25 height 10
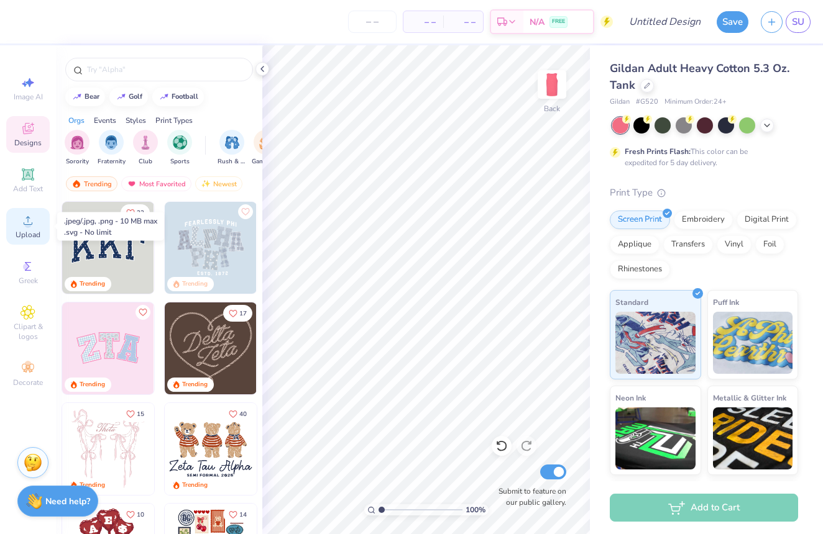
click at [39, 237] on span "Upload" at bounding box center [28, 235] width 25 height 10
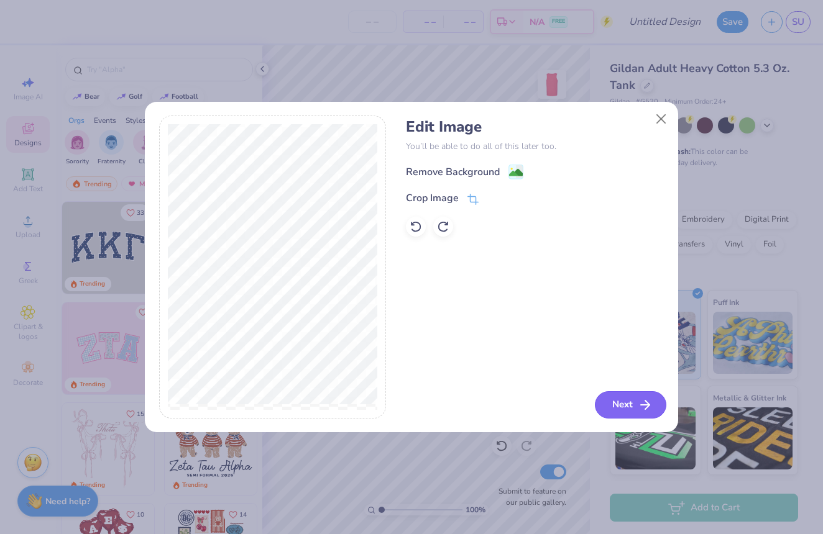
click at [620, 398] on button "Next" at bounding box center [630, 404] width 71 height 27
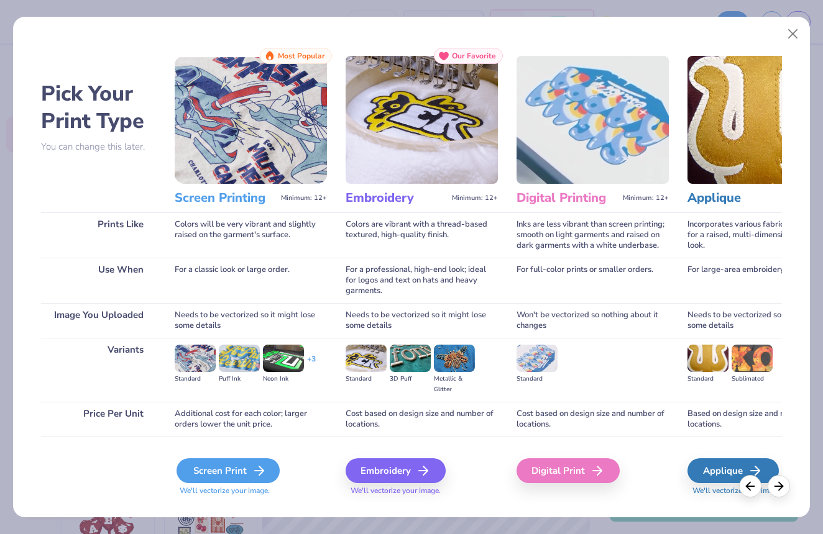
click at [219, 465] on div "Screen Print" at bounding box center [227, 471] width 103 height 25
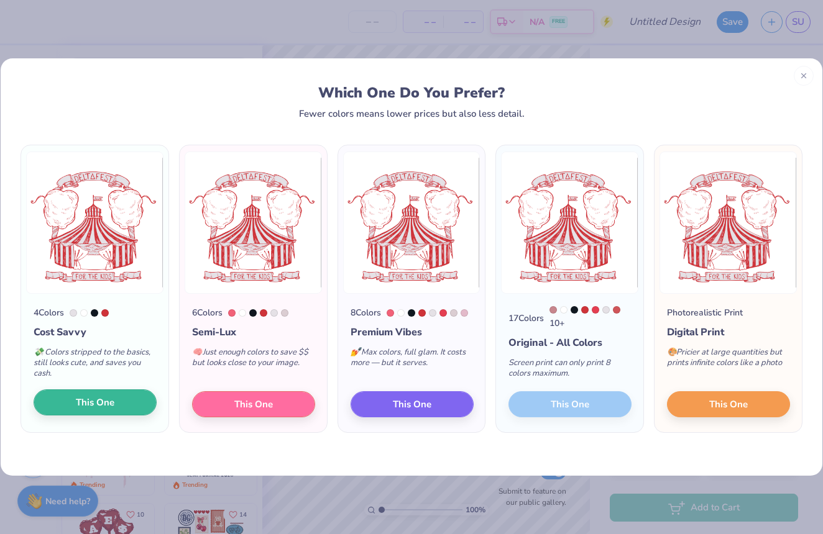
click at [80, 400] on span "This One" at bounding box center [95, 403] width 39 height 14
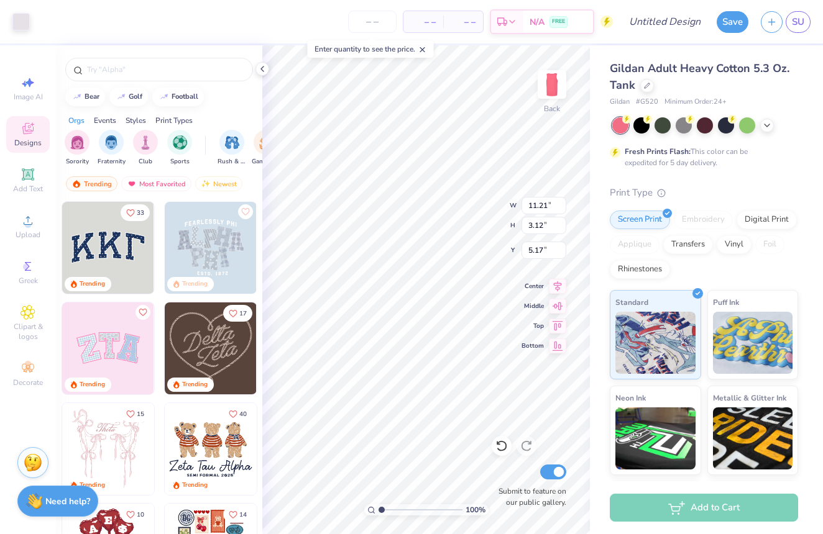
type input "11.19"
type input "3.15"
type input "5.12"
type input "14.95"
type input "14.31"
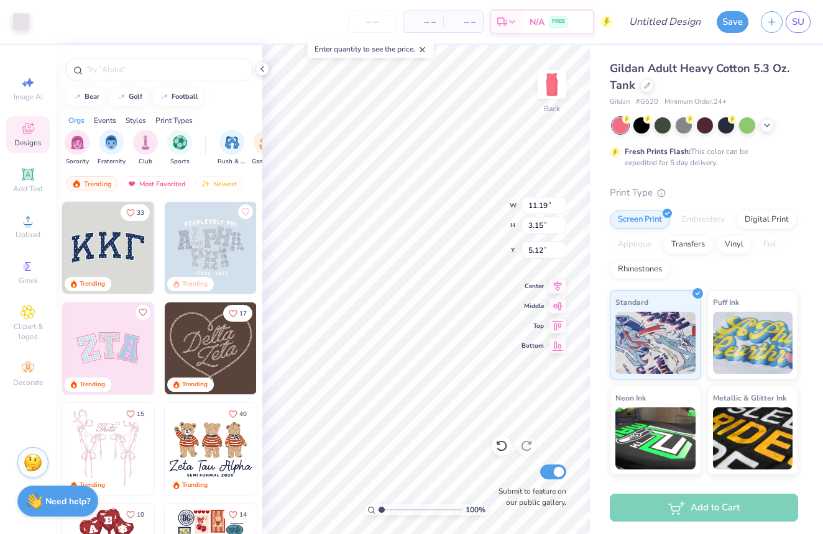
type input "2.34"
click at [33, 238] on span "Upload" at bounding box center [28, 235] width 25 height 10
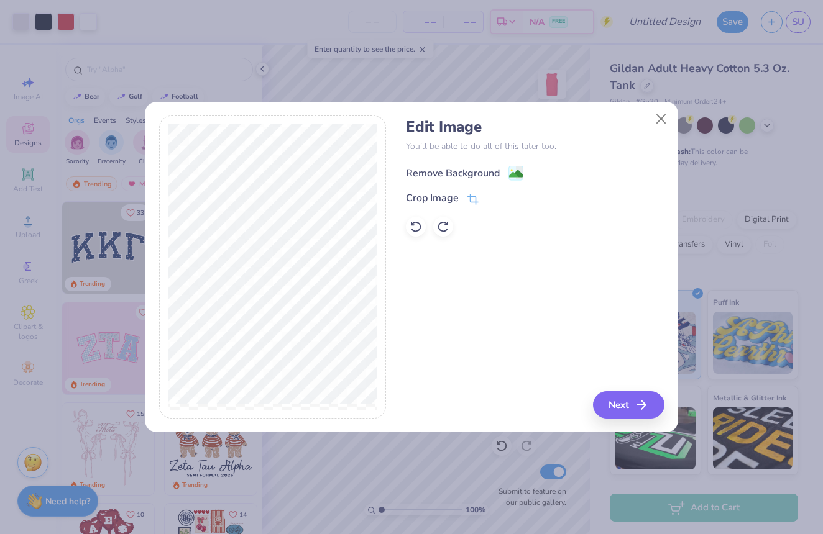
click at [497, 175] on div "Remove Background" at bounding box center [453, 173] width 94 height 15
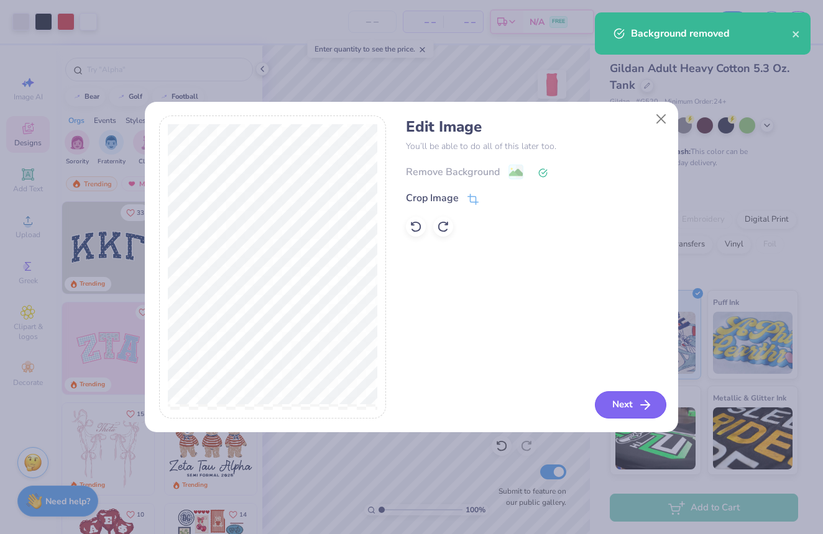
click at [642, 396] on button "Next" at bounding box center [630, 404] width 71 height 27
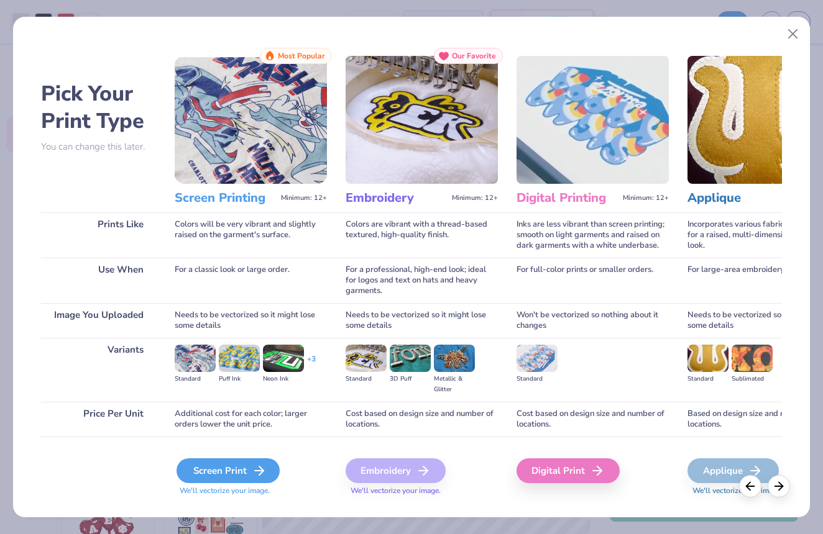
click at [228, 460] on div "Screen Print" at bounding box center [227, 471] width 103 height 25
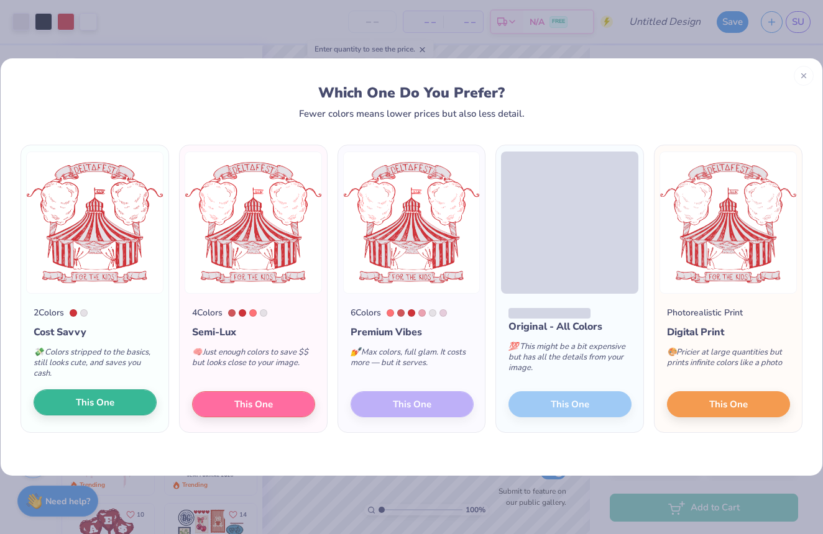
click at [122, 411] on button "This One" at bounding box center [95, 403] width 123 height 26
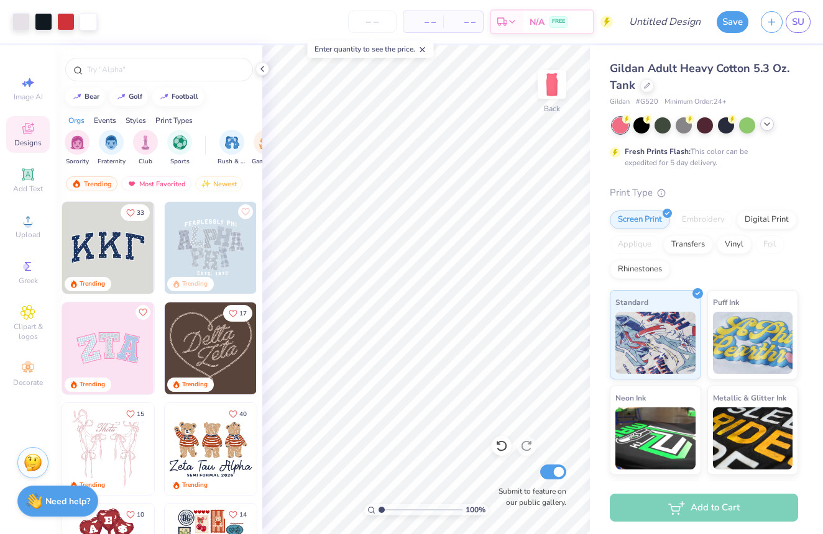
click at [771, 125] on icon at bounding box center [767, 124] width 10 height 10
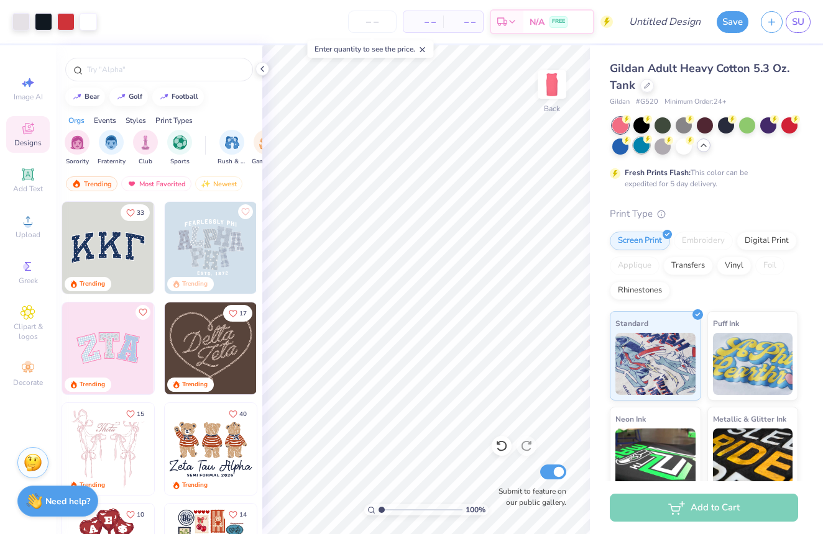
click at [641, 152] on div at bounding box center [641, 145] width 16 height 16
click at [652, 145] on div at bounding box center [705, 135] width 186 height 37
click at [663, 145] on div at bounding box center [662, 145] width 16 height 16
click at [654, 146] on div at bounding box center [662, 145] width 16 height 16
click at [649, 146] on div at bounding box center [641, 145] width 16 height 16
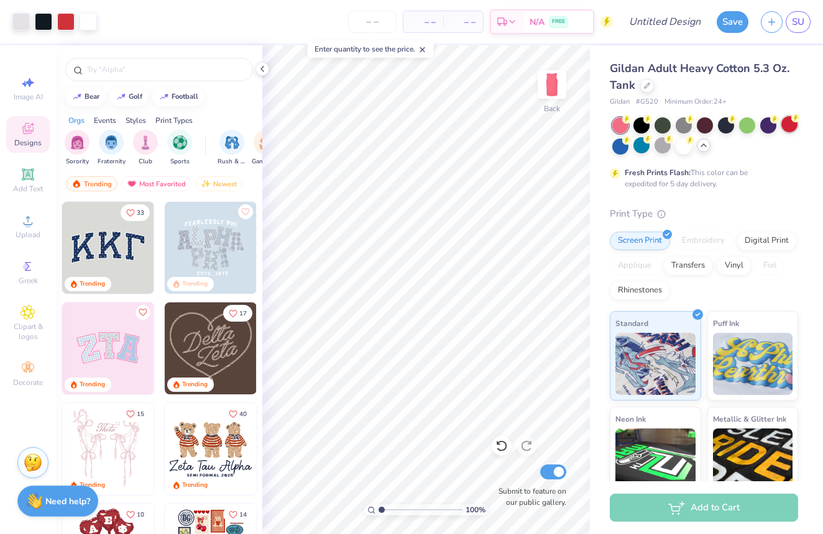
click at [790, 122] on div at bounding box center [789, 124] width 16 height 16
click at [692, 127] on div at bounding box center [683, 124] width 16 height 16
click at [684, 145] on div at bounding box center [683, 145] width 16 height 16
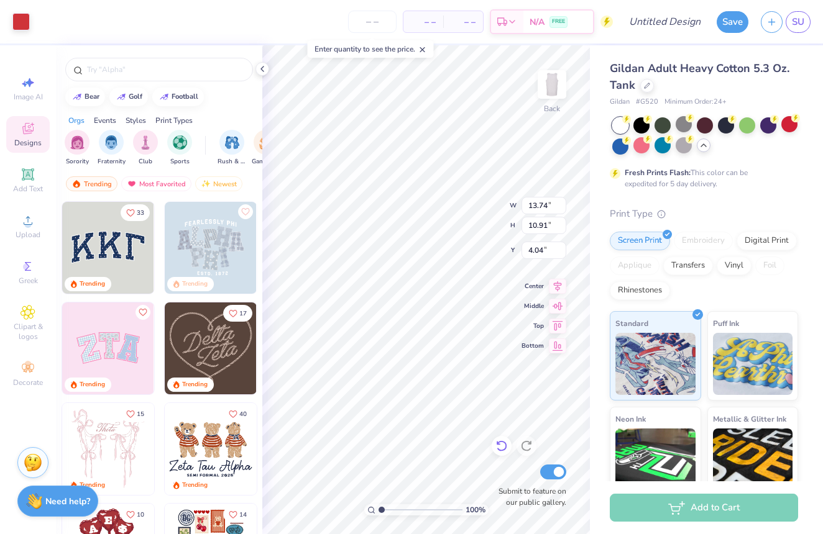
click at [501, 448] on icon at bounding box center [501, 446] width 12 height 12
type input "3.87"
click at [501, 448] on icon at bounding box center [501, 446] width 12 height 12
click at [505, 444] on icon at bounding box center [501, 446] width 11 height 11
type input "14.96"
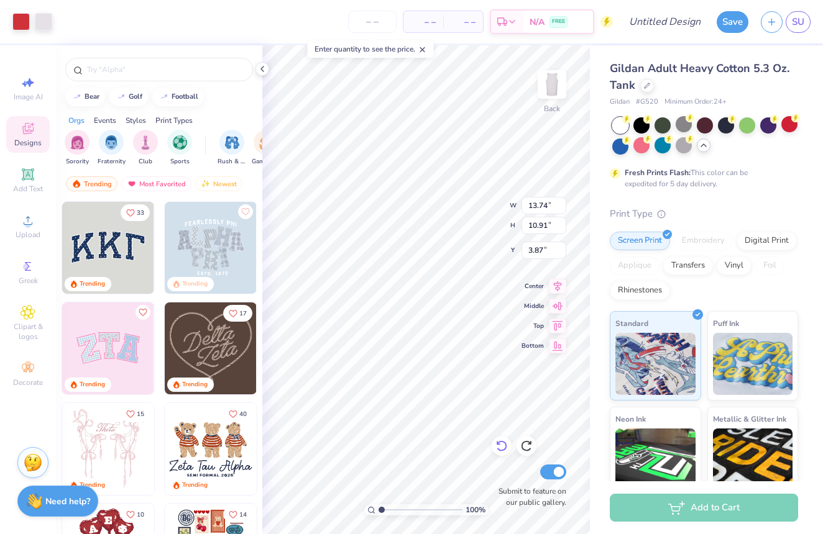
type input "13.28"
type input "2.86"
click at [500, 446] on icon at bounding box center [501, 446] width 12 height 12
type input "11.98"
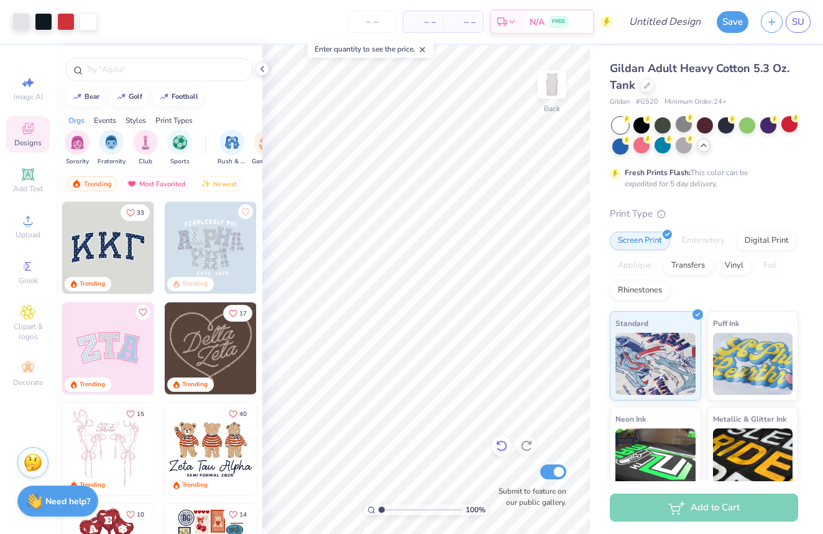
click at [503, 441] on icon at bounding box center [501, 446] width 12 height 12
click at [530, 441] on icon at bounding box center [526, 446] width 12 height 12
type input "8.04"
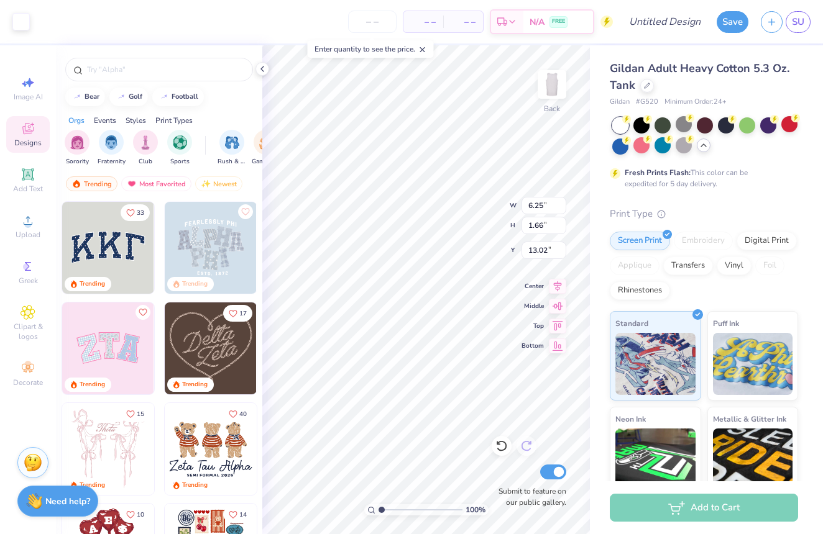
type input "6.25"
type input "4.81"
click at [498, 446] on icon at bounding box center [501, 446] width 12 height 12
click at [642, 86] on div at bounding box center [647, 85] width 14 height 14
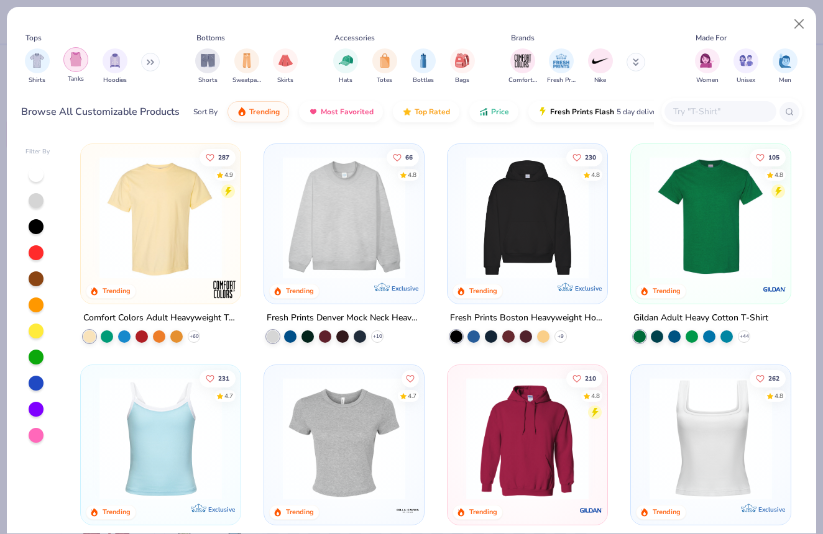
click at [76, 71] on div "filter for Tanks" at bounding box center [75, 59] width 25 height 25
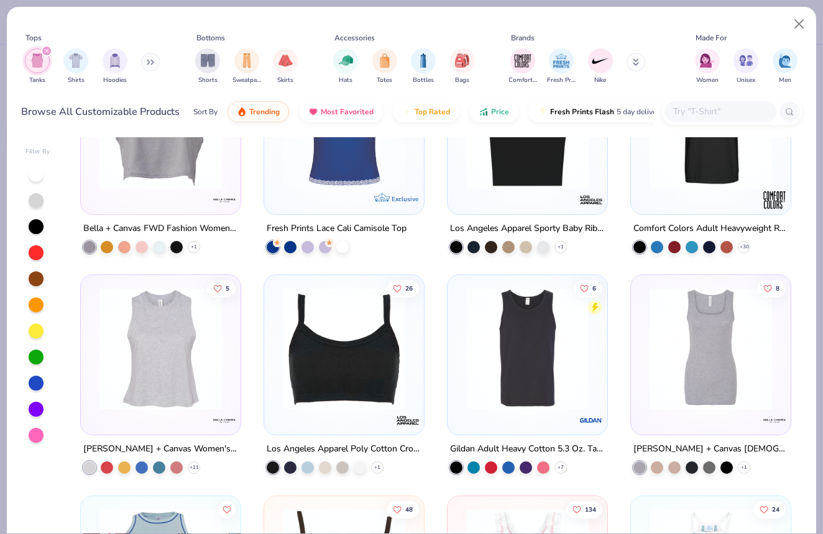
scroll to position [532, 0]
click at [525, 396] on img at bounding box center [527, 348] width 135 height 122
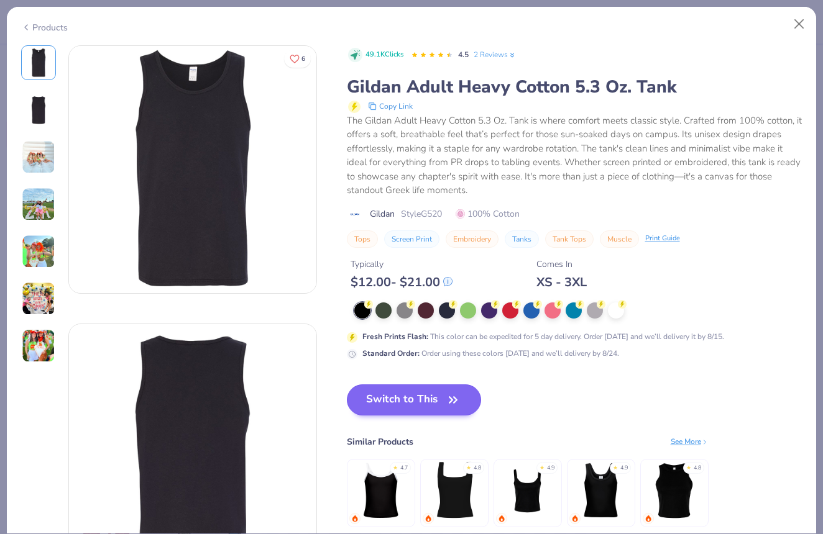
click at [395, 386] on button "Switch to This" at bounding box center [414, 400] width 135 height 31
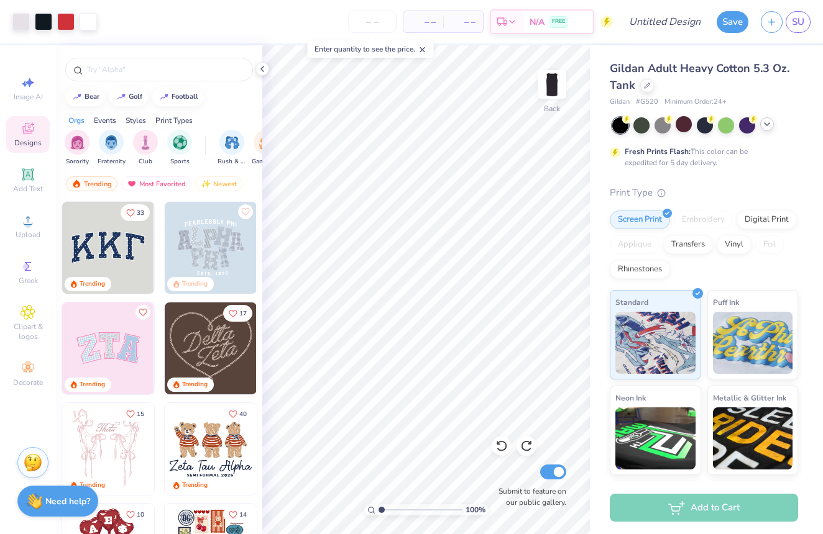
click at [777, 127] on div at bounding box center [705, 125] width 186 height 16
click at [770, 126] on icon at bounding box center [767, 124] width 10 height 10
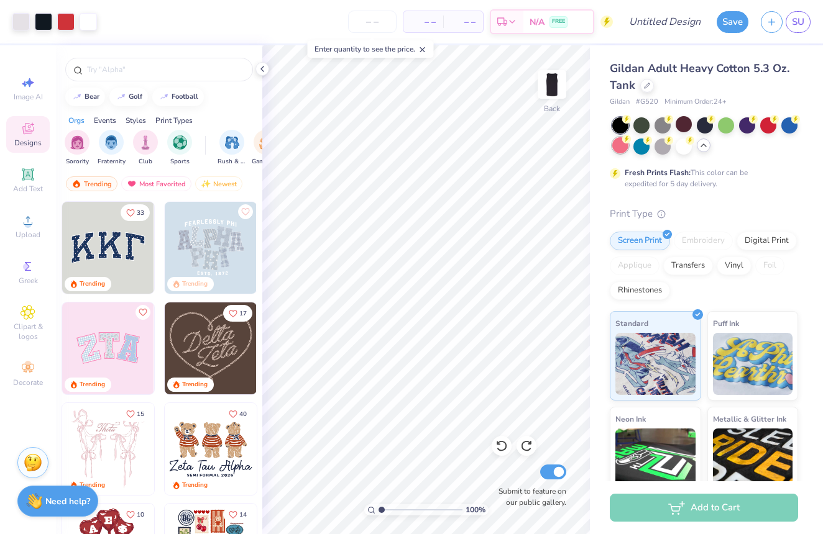
click at [624, 143] on icon at bounding box center [626, 139] width 9 height 9
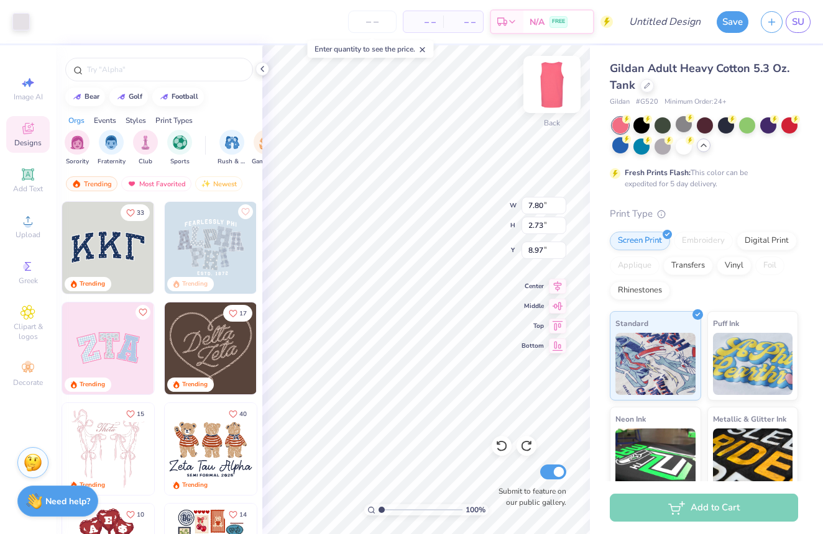
type input "13.74"
type input "10.91"
type input "3.87"
click at [773, 242] on div "Digital Print" at bounding box center [766, 239] width 60 height 19
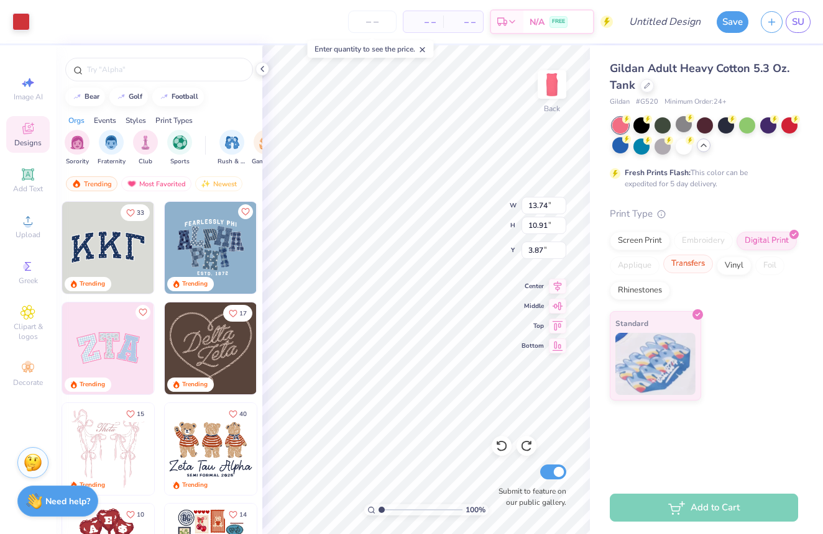
click at [696, 260] on div "Transfers" at bounding box center [688, 264] width 50 height 19
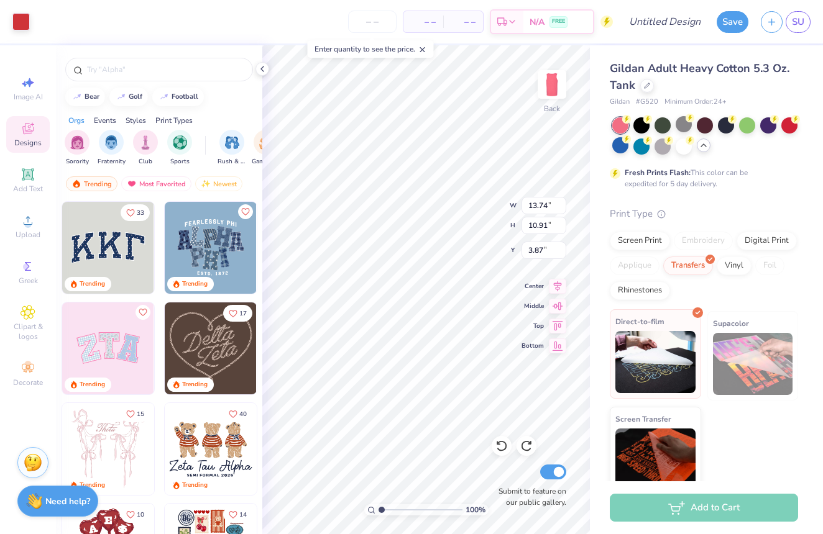
click at [650, 365] on img at bounding box center [655, 362] width 80 height 62
click at [657, 359] on img at bounding box center [655, 362] width 80 height 62
click at [641, 239] on div "Screen Print" at bounding box center [640, 239] width 60 height 19
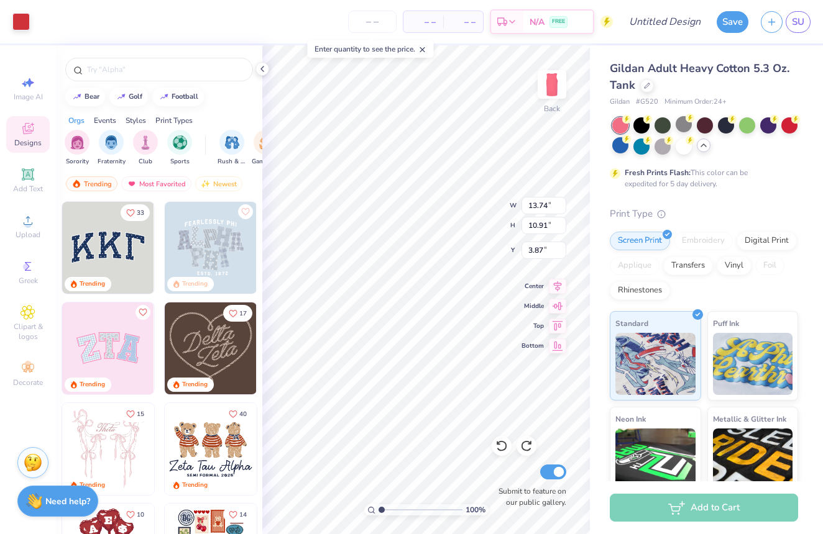
click at [704, 147] on icon at bounding box center [703, 145] width 10 height 10
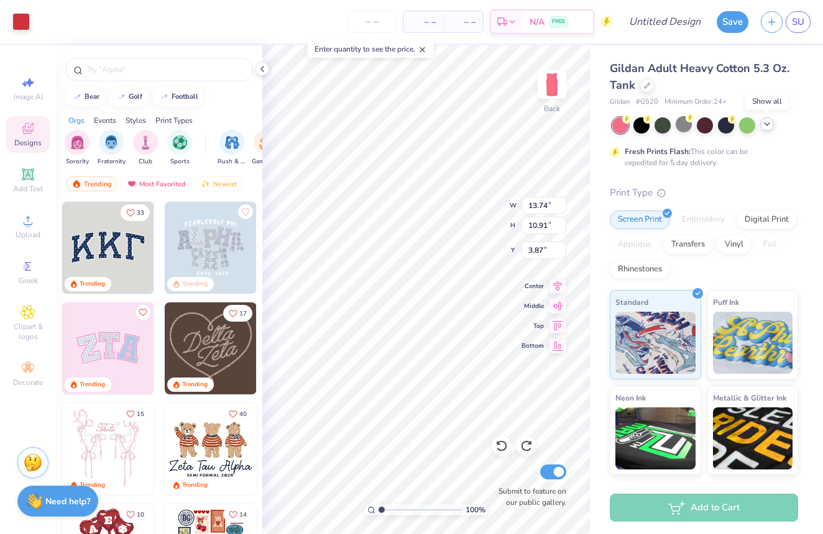
click at [764, 128] on icon at bounding box center [767, 124] width 10 height 10
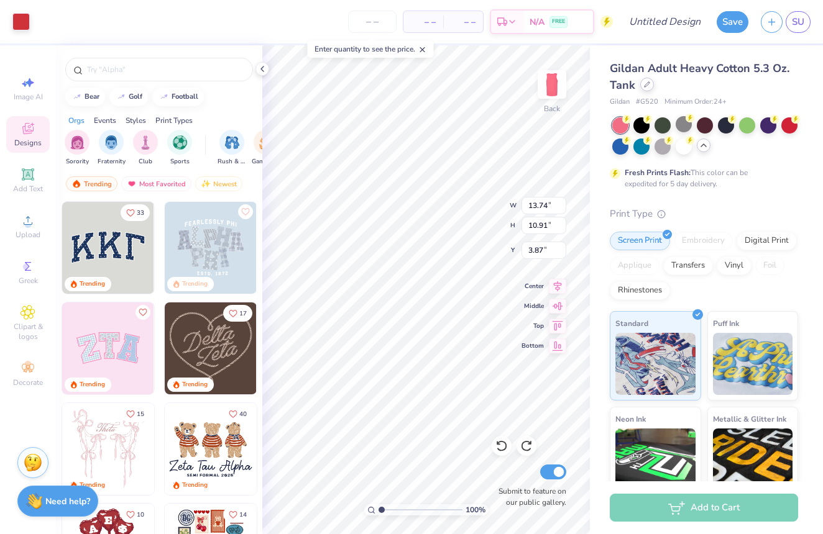
click at [646, 83] on icon at bounding box center [647, 84] width 6 height 6
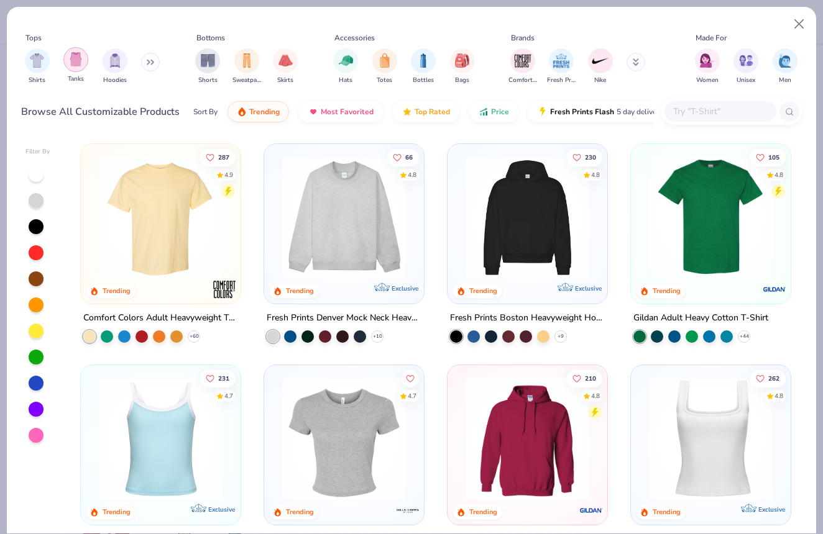
click at [75, 68] on div "filter for Tanks" at bounding box center [75, 59] width 25 height 25
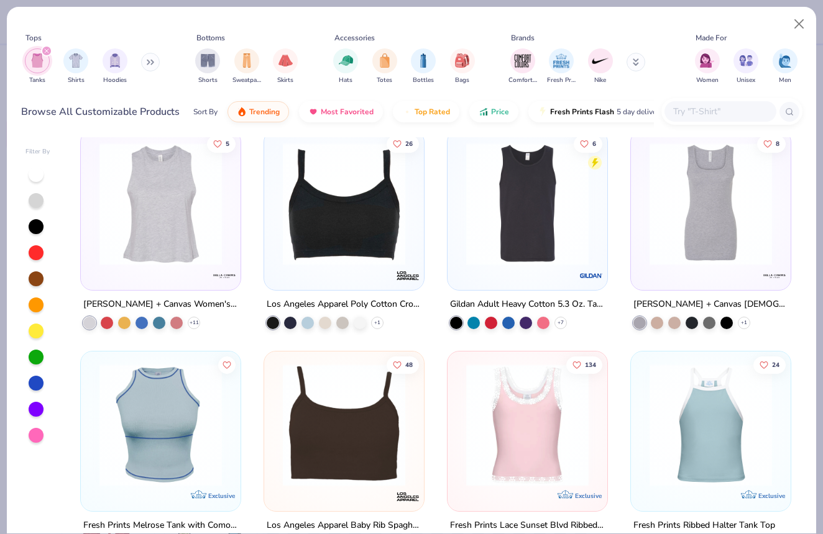
scroll to position [669, 0]
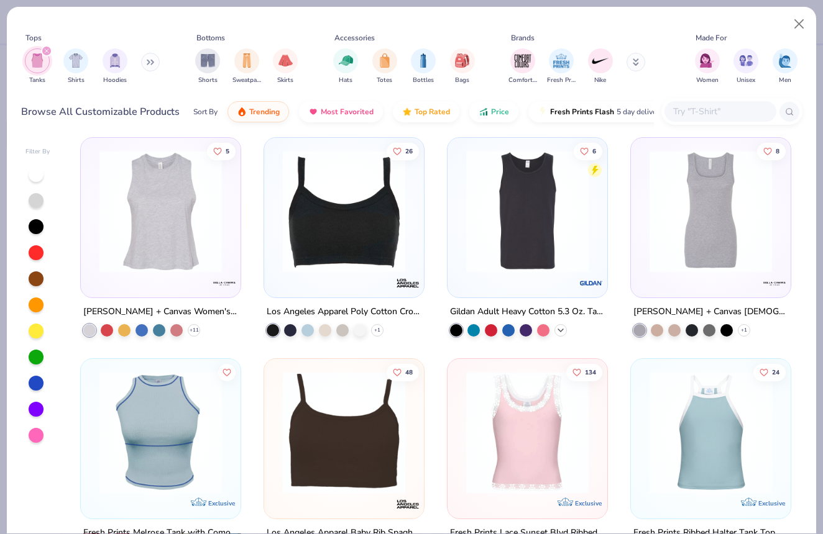
click at [562, 331] on icon at bounding box center [560, 331] width 10 height 10
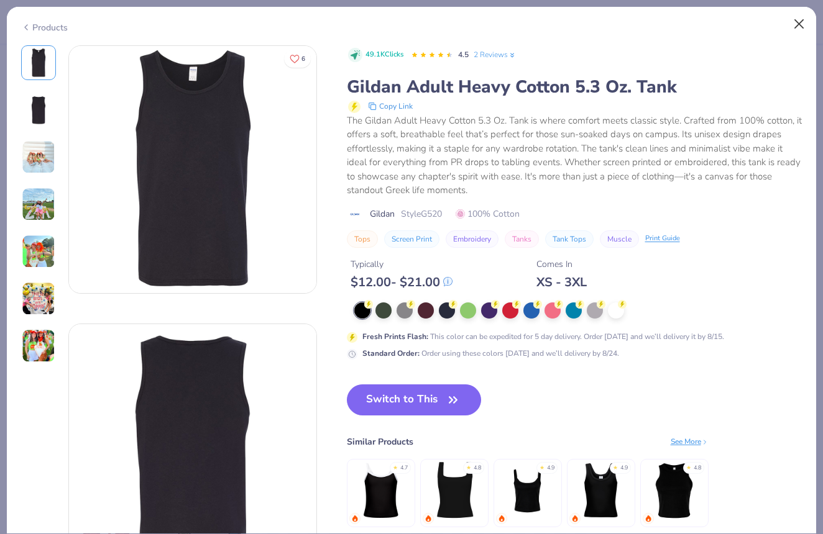
click at [800, 23] on button "Close" at bounding box center [799, 24] width 24 height 24
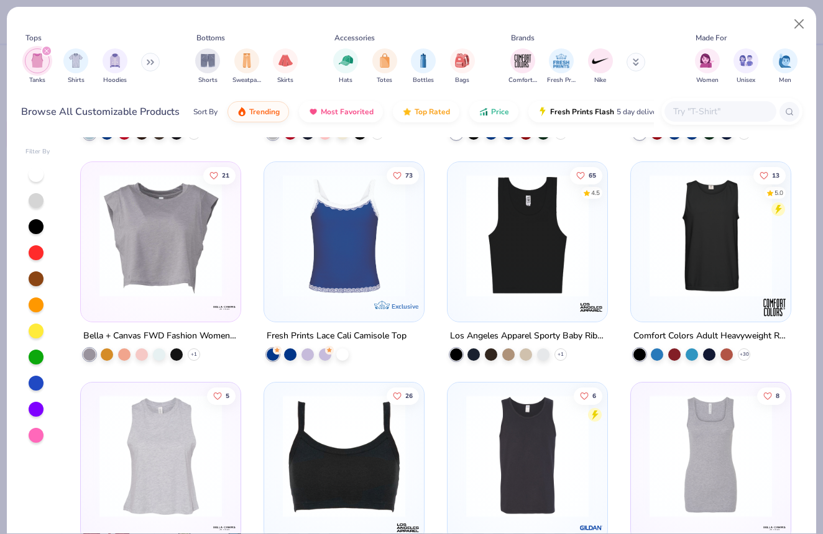
scroll to position [406, 0]
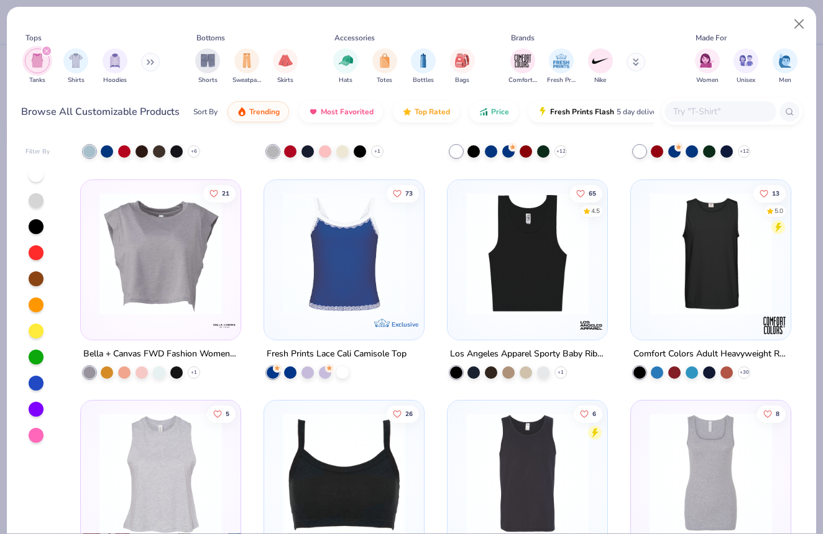
click at [749, 366] on div "+ 30" at bounding box center [691, 372] width 117 height 12
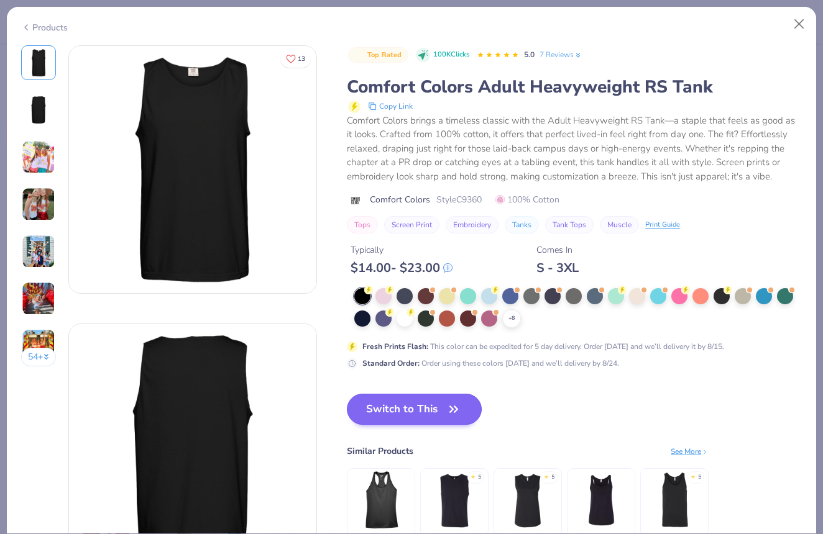
click at [426, 412] on button "Switch to This" at bounding box center [414, 409] width 135 height 31
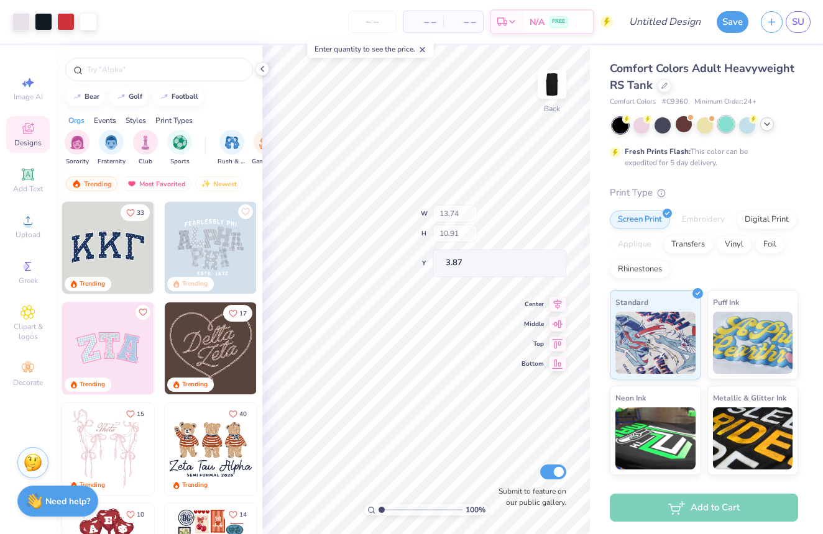
click at [725, 124] on div at bounding box center [726, 124] width 16 height 16
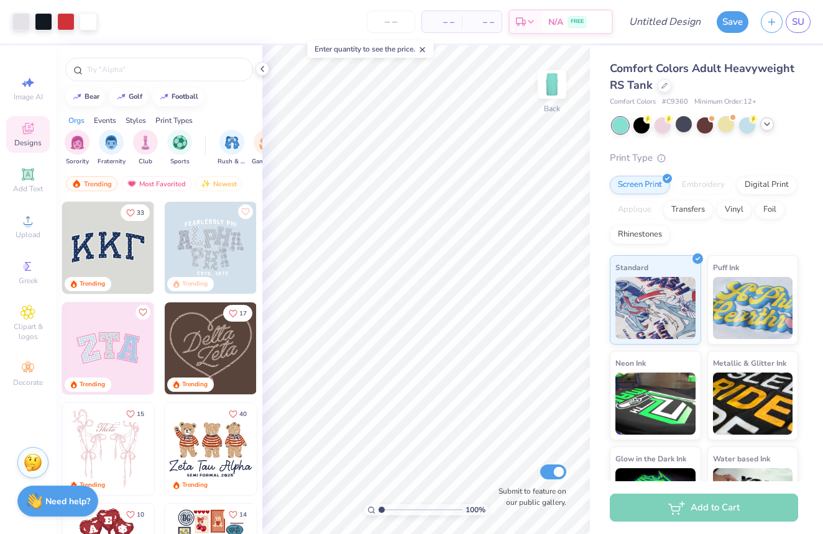
click at [766, 123] on icon at bounding box center [767, 124] width 10 height 10
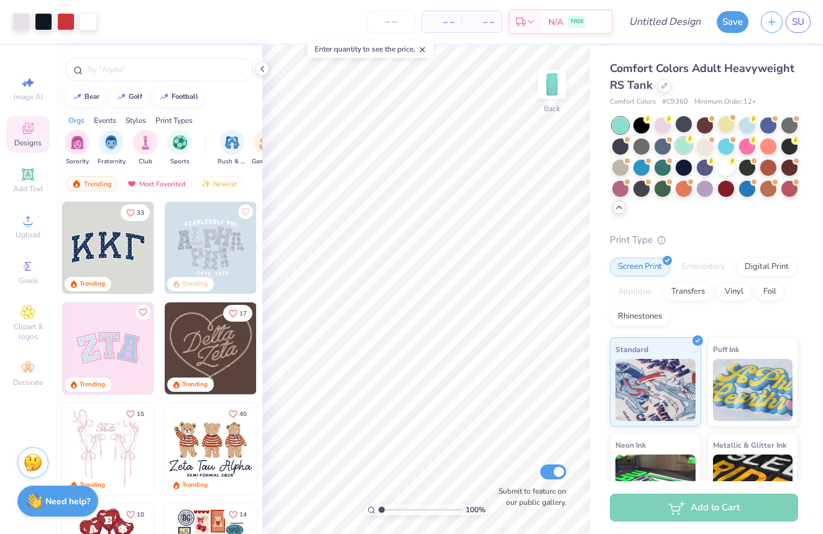
click at [685, 144] on div at bounding box center [683, 145] width 16 height 16
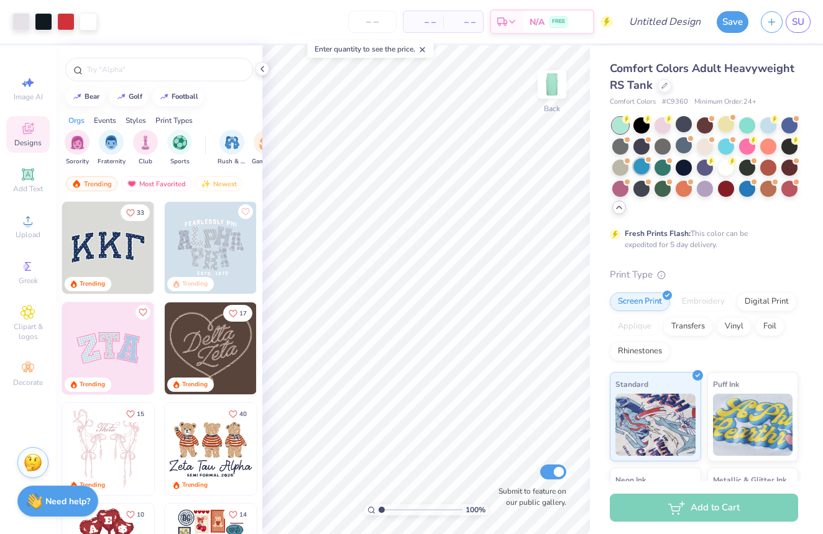
click at [644, 165] on div at bounding box center [641, 166] width 16 height 16
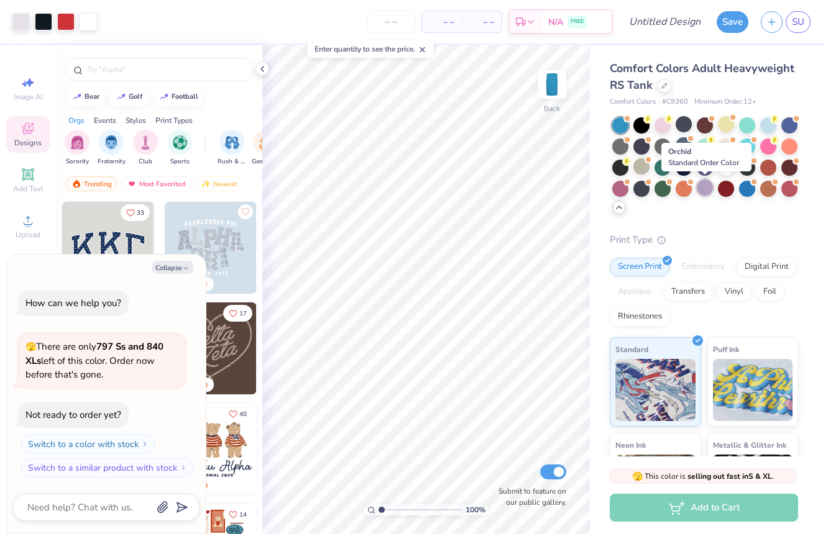
click at [713, 191] on div at bounding box center [705, 188] width 16 height 16
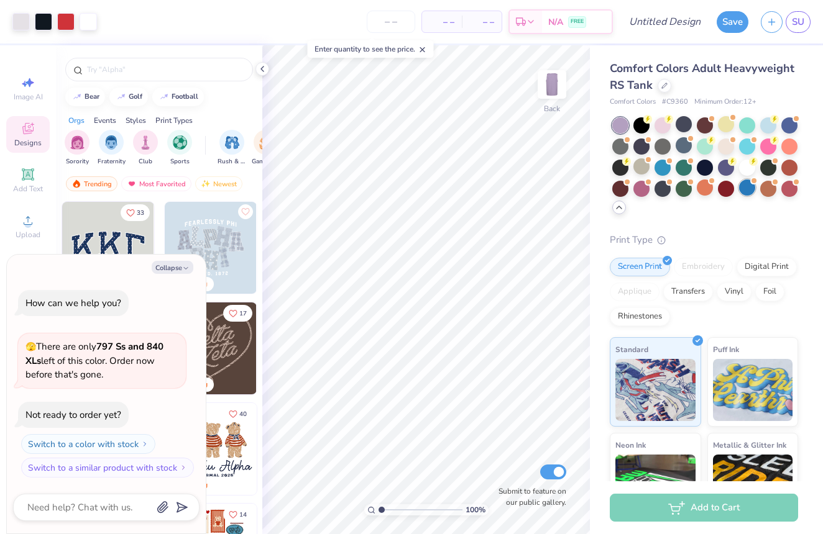
click at [750, 185] on div at bounding box center [747, 188] width 16 height 16
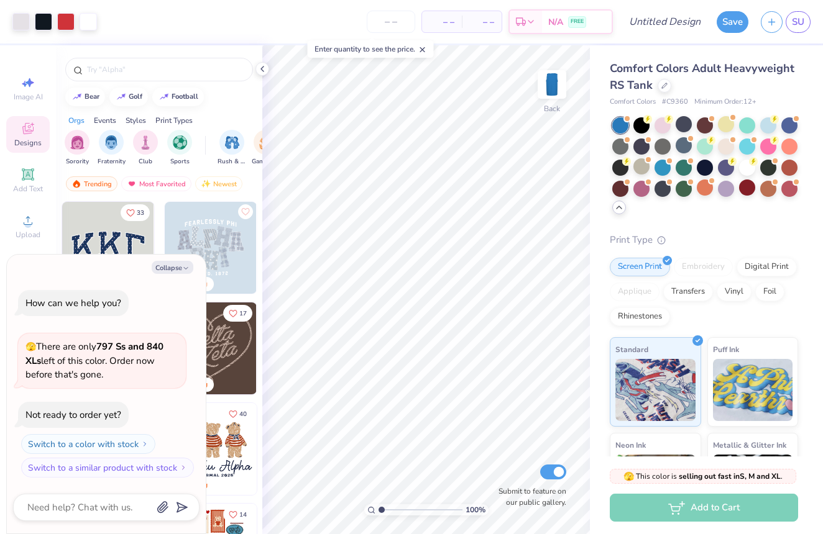
scroll to position [65, 0]
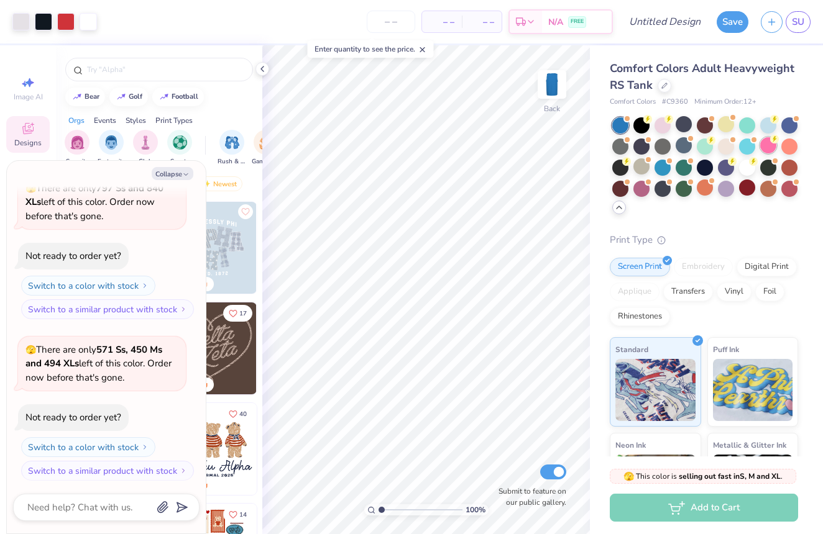
click at [771, 150] on div at bounding box center [768, 145] width 16 height 16
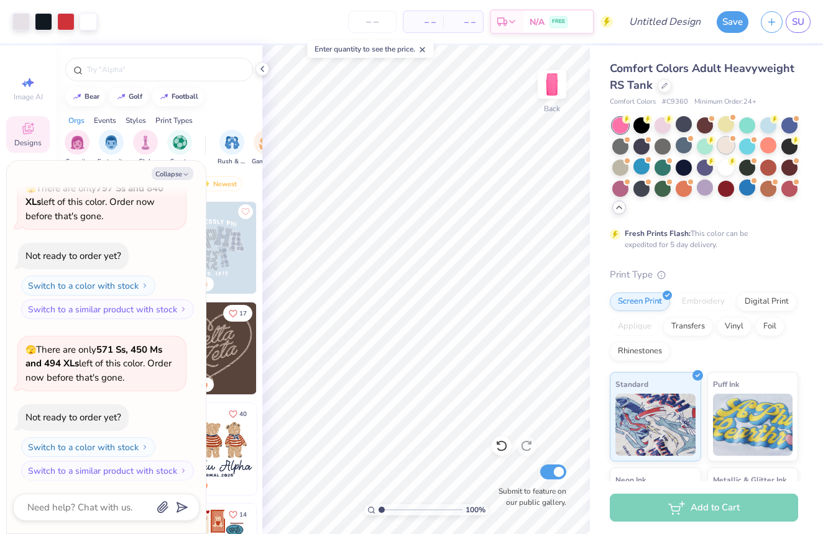
click at [724, 149] on div at bounding box center [726, 145] width 16 height 16
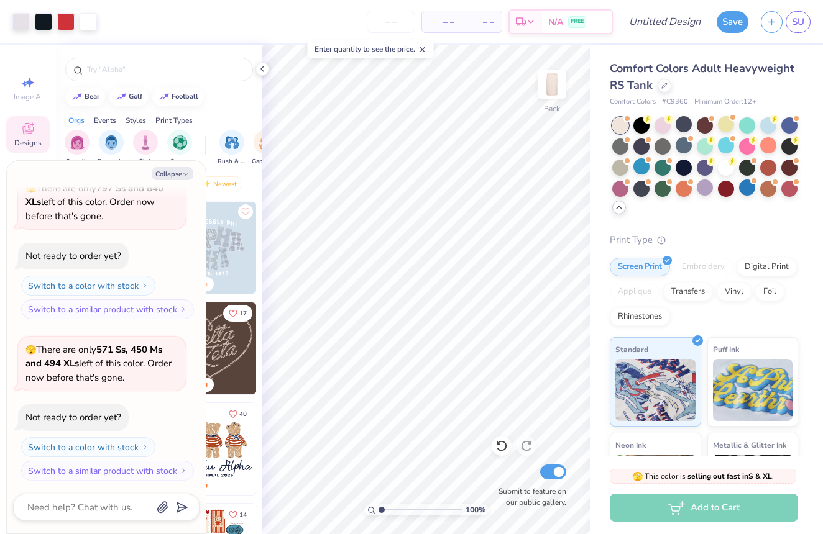
scroll to position [226, 0]
click at [644, 167] on div at bounding box center [641, 166] width 16 height 16
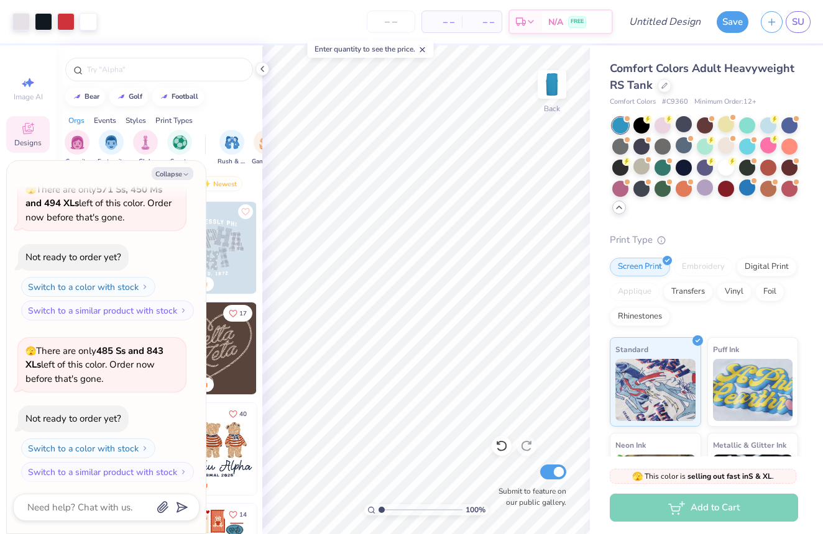
scroll to position [386, 0]
click at [771, 149] on div at bounding box center [768, 145] width 16 height 16
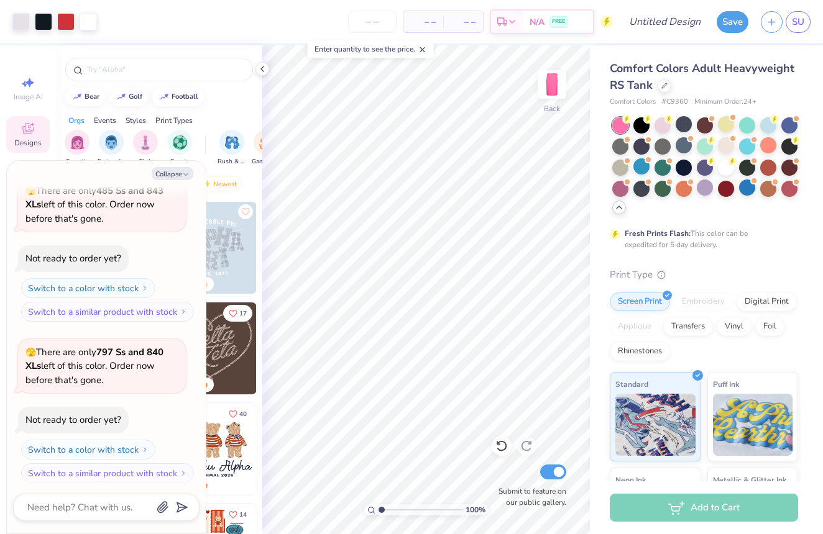
click at [672, 124] on div at bounding box center [705, 166] width 186 height 98
click at [662, 124] on div at bounding box center [662, 124] width 16 height 16
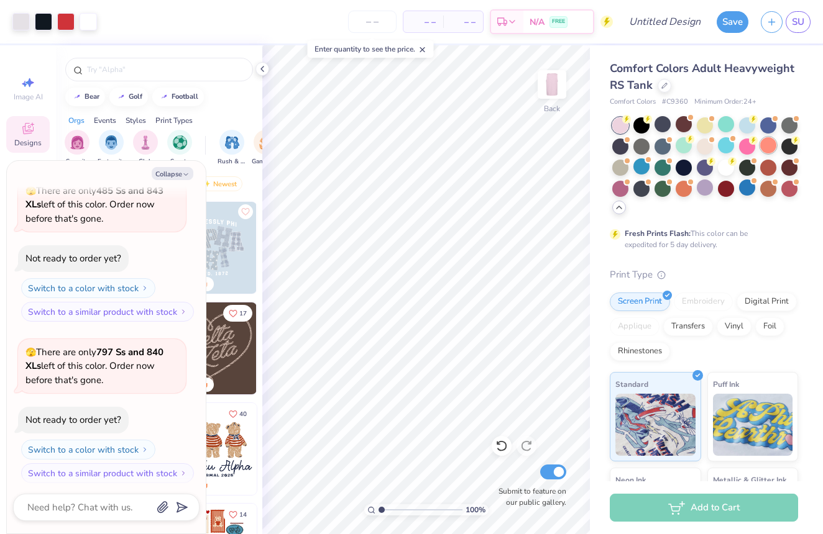
click at [768, 145] on div at bounding box center [768, 145] width 16 height 16
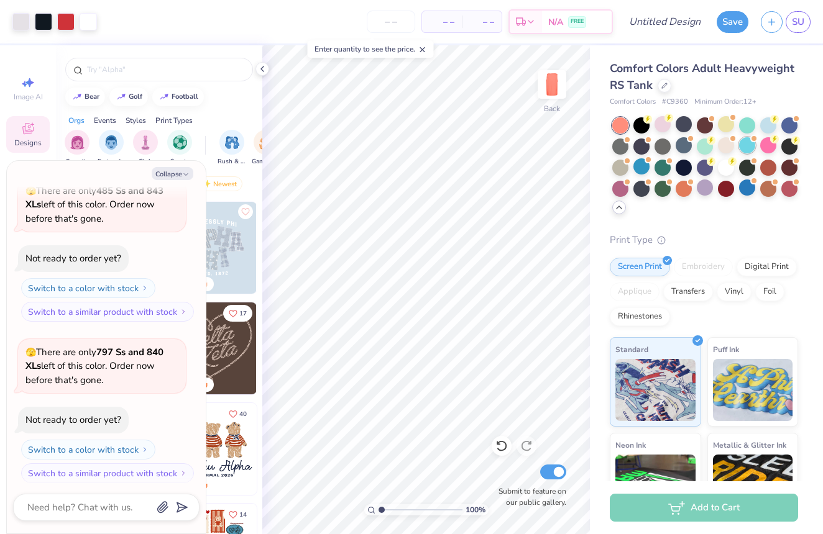
click at [752, 144] on div at bounding box center [747, 145] width 16 height 16
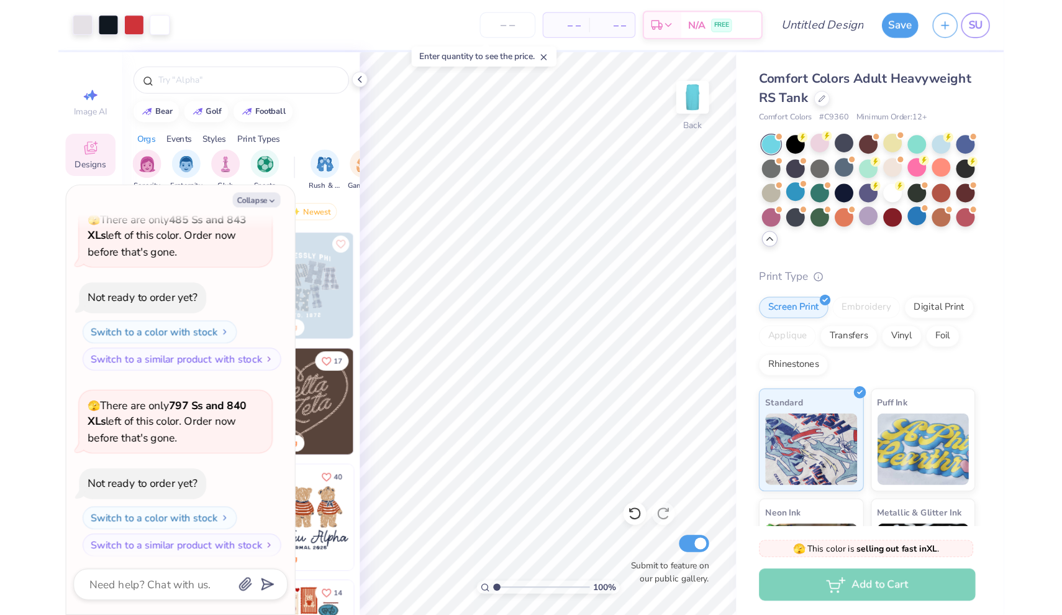
scroll to position [546, 0]
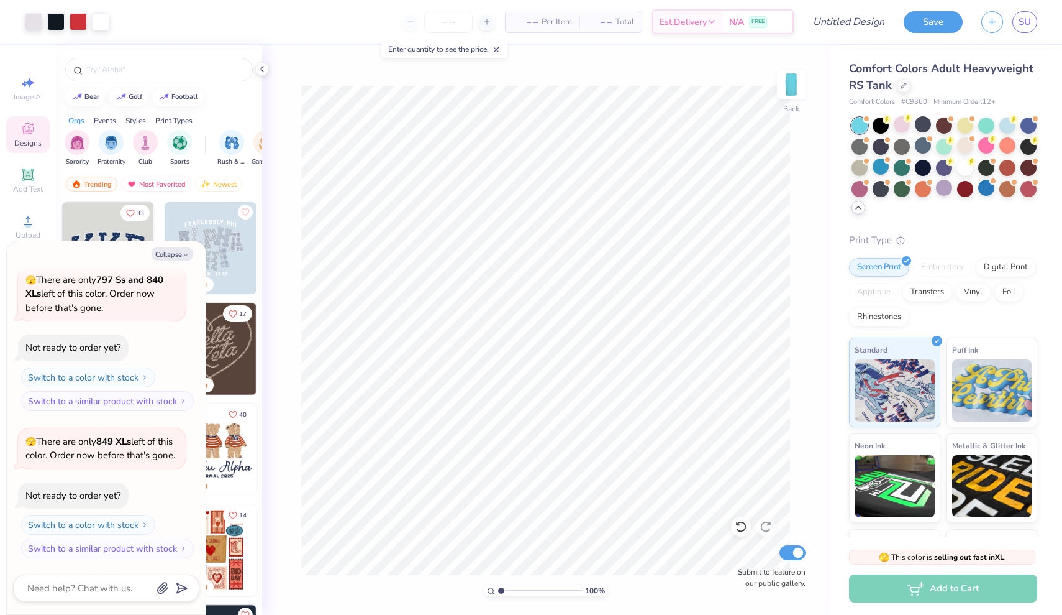
type textarea "x"
